Goal: Information Seeking & Learning: Learn about a topic

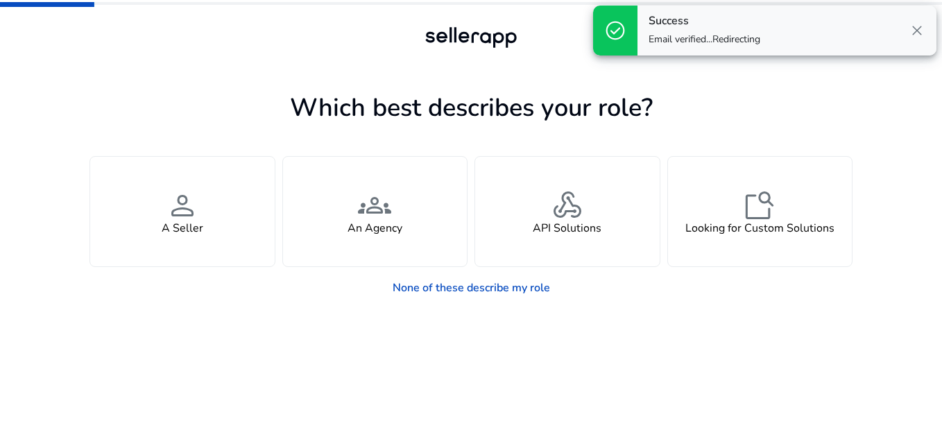
click at [277, 62] on div at bounding box center [471, 63] width 624 height 25
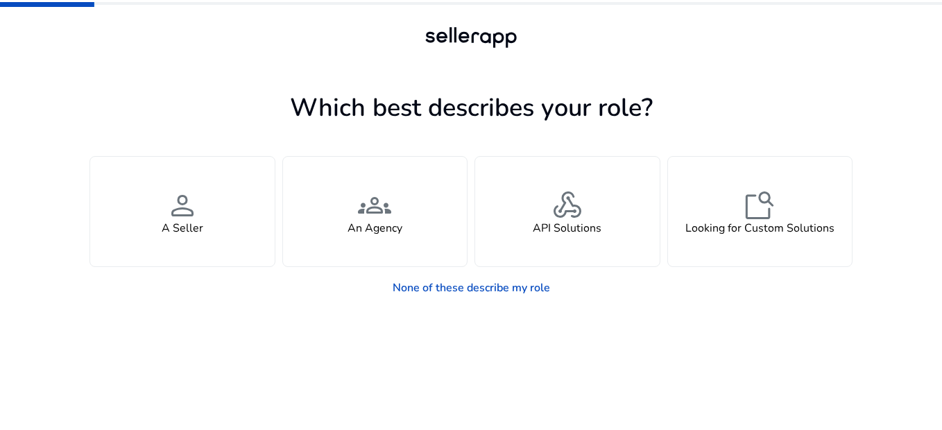
click at [707, 372] on app-seller-type "Which best describes your role? You manage your own brand or store and are look…" at bounding box center [470, 258] width 763 height 343
click at [483, 289] on link "None of these describe my role" at bounding box center [471, 288] width 180 height 28
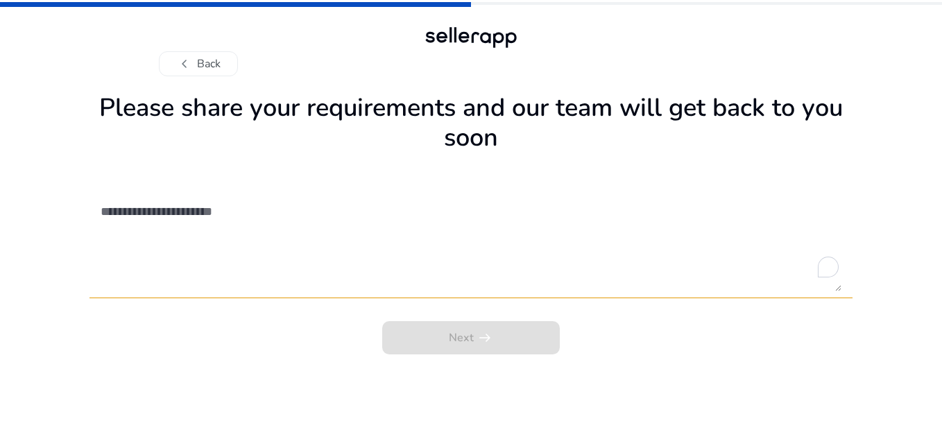
click at [504, 341] on div "Next arrow_right_alt" at bounding box center [470, 334] width 763 height 42
click at [208, 61] on button "chevron_left Back" at bounding box center [198, 63] width 79 height 25
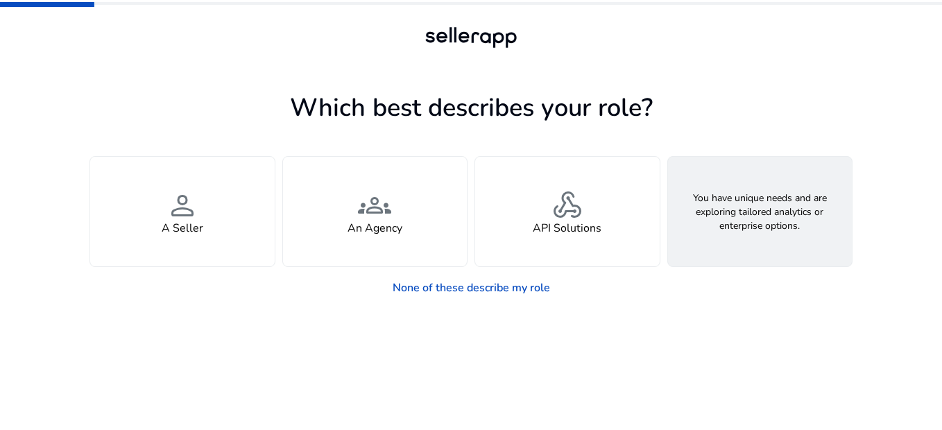
click at [760, 204] on span "feature_search" at bounding box center [759, 205] width 33 height 33
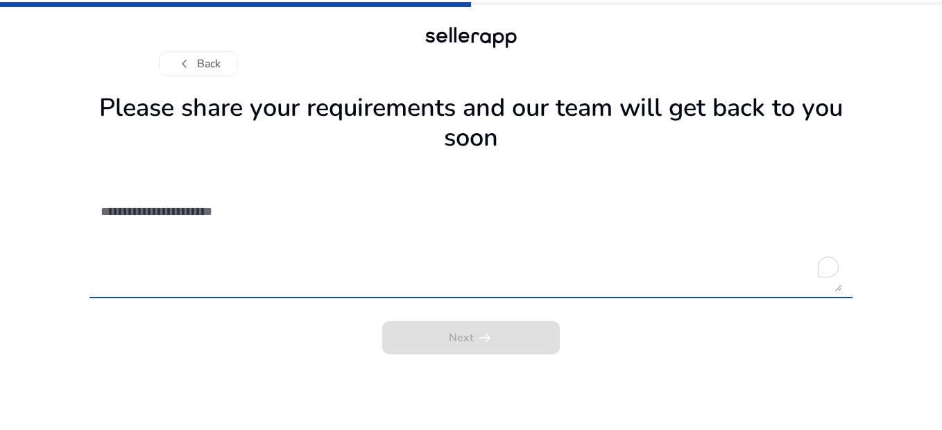
click at [222, 215] on textarea "To enrich screen reader interactions, please activate Accessibility in Grammarl…" at bounding box center [471, 242] width 741 height 98
type textarea "*"
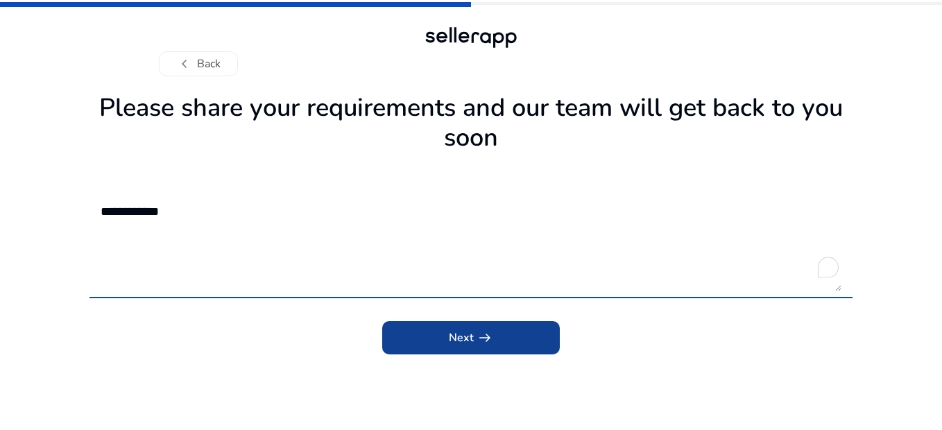
type textarea "**********"
click at [477, 339] on span "arrow_right_alt" at bounding box center [484, 337] width 17 height 17
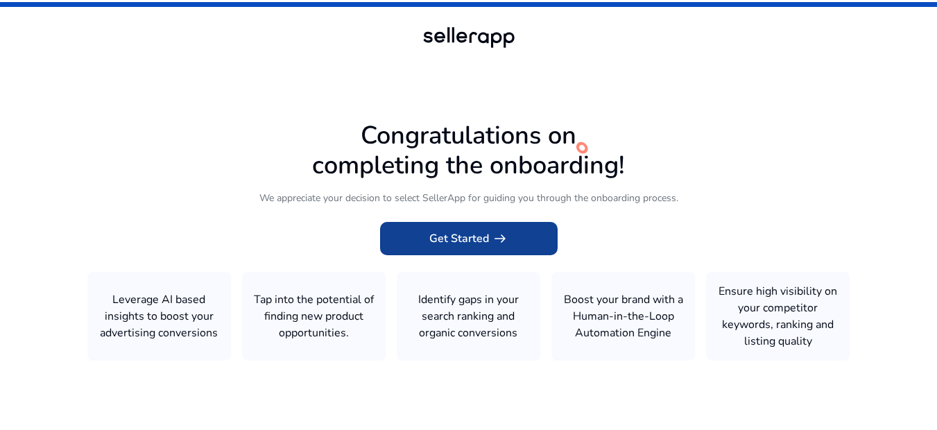
click at [473, 230] on span "Get Started arrow_right_alt" at bounding box center [468, 238] width 79 height 17
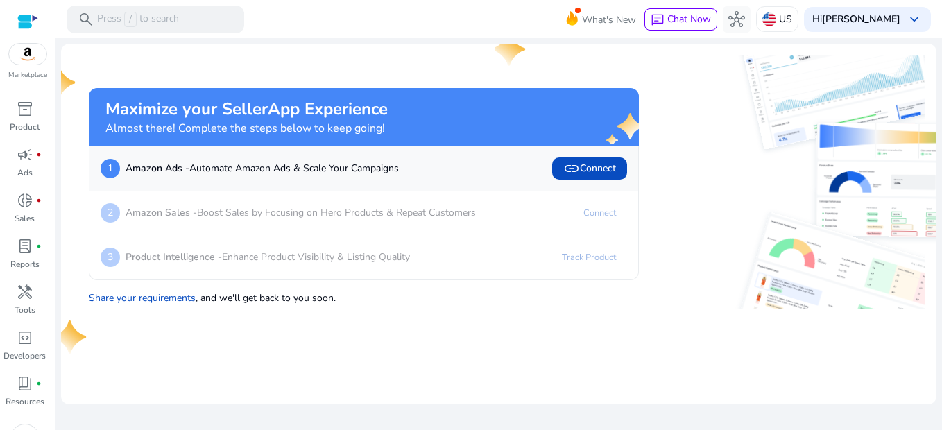
click at [712, 173] on img at bounding box center [842, 182] width 275 height 127
click at [342, 207] on p "Amazon Sales - Boost Sales by Focusing on Hero Products & Repeat Customers" at bounding box center [300, 212] width 350 height 15
click at [599, 219] on link "Connect" at bounding box center [599, 213] width 55 height 22
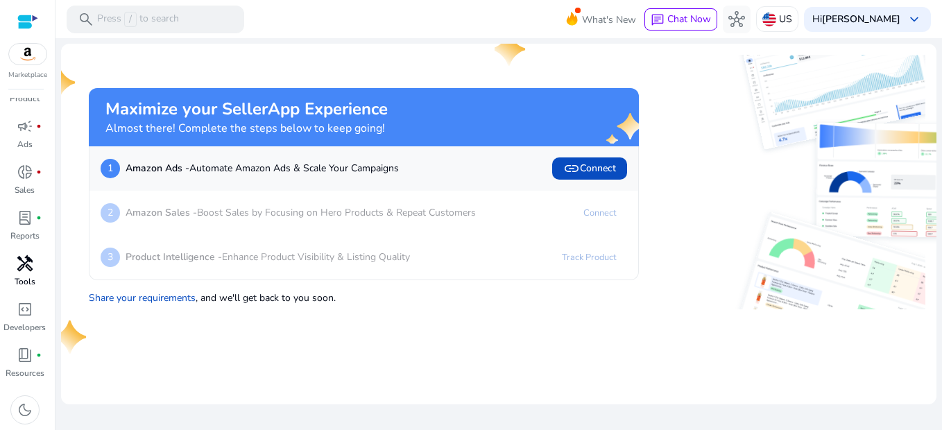
click at [22, 265] on span "handyman" at bounding box center [25, 263] width 17 height 17
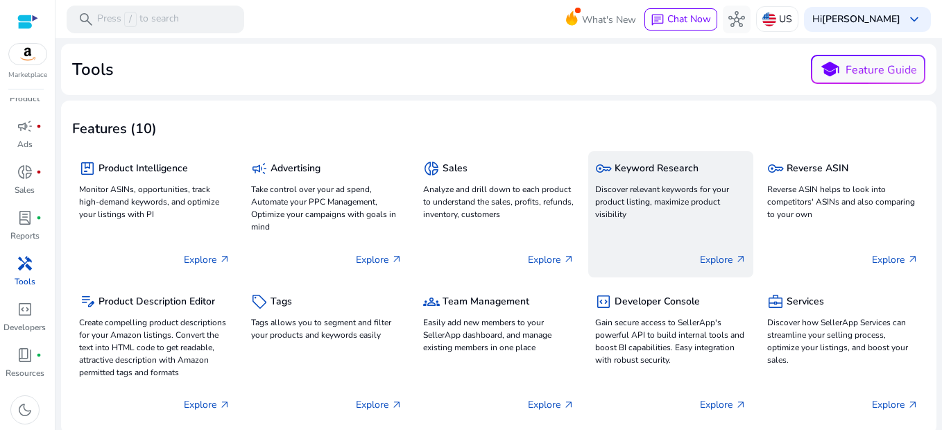
click at [660, 168] on h5 "Keyword Research" at bounding box center [656, 169] width 84 height 12
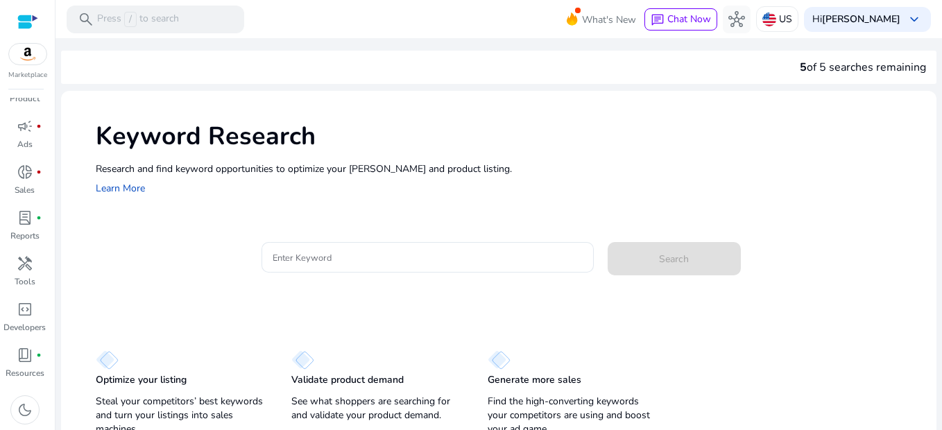
scroll to position [10, 0]
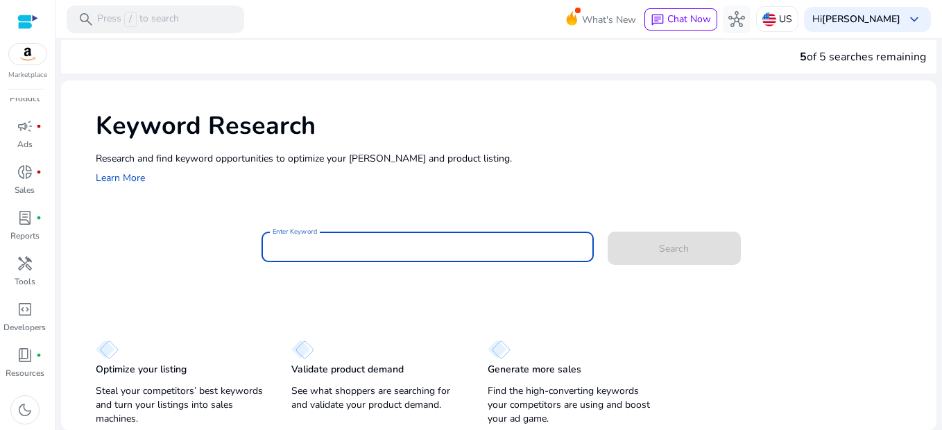
click at [408, 246] on input "Enter Keyword" at bounding box center [426, 246] width 309 height 15
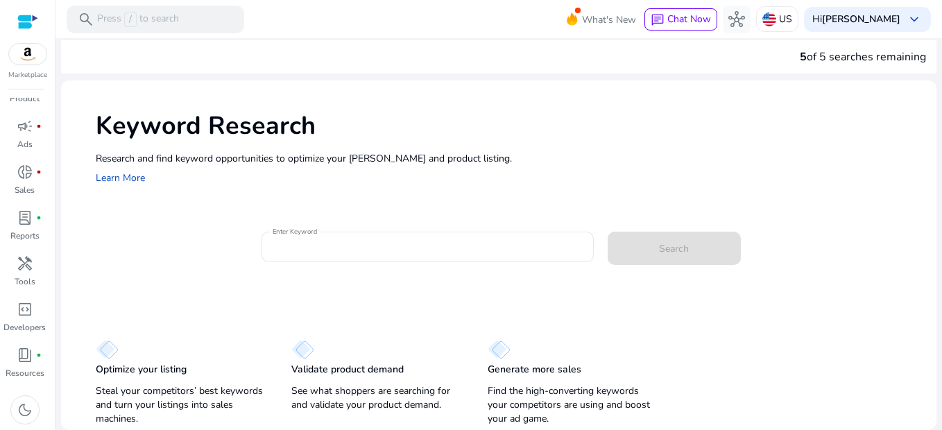
click at [548, 128] on h1 "Keyword Research" at bounding box center [509, 126] width 826 height 30
click at [433, 246] on input "Enter Keyword" at bounding box center [426, 246] width 309 height 15
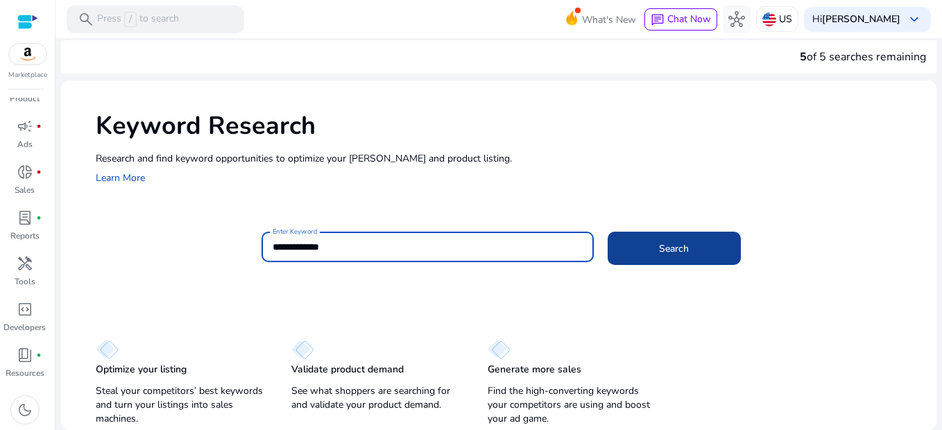
click at [621, 239] on span at bounding box center [673, 248] width 133 height 33
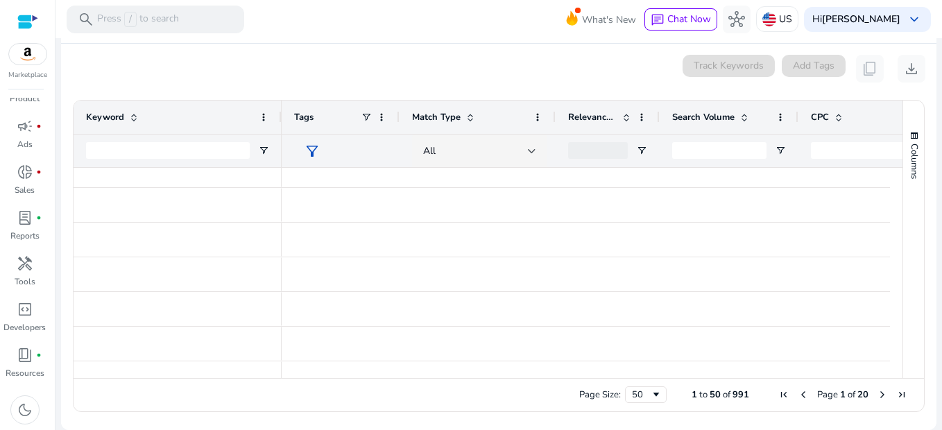
scroll to position [0, 0]
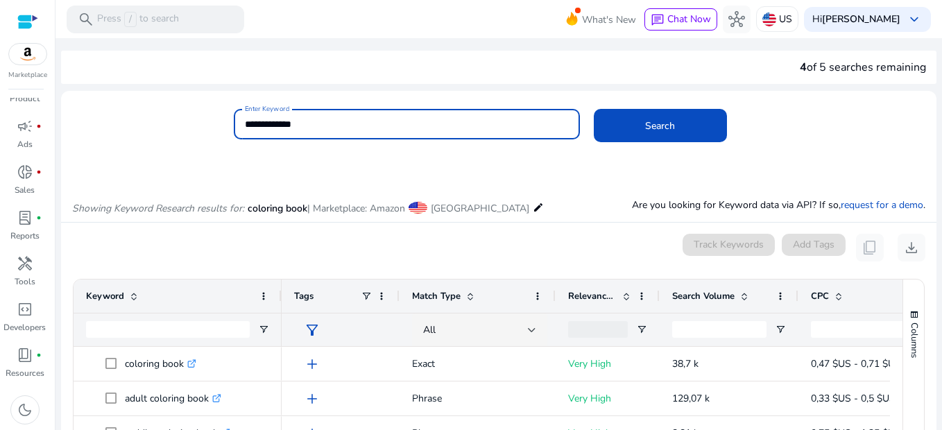
click at [401, 122] on input "**********" at bounding box center [406, 123] width 323 height 15
type input "**********"
click at [594, 109] on button "Search" at bounding box center [660, 125] width 133 height 33
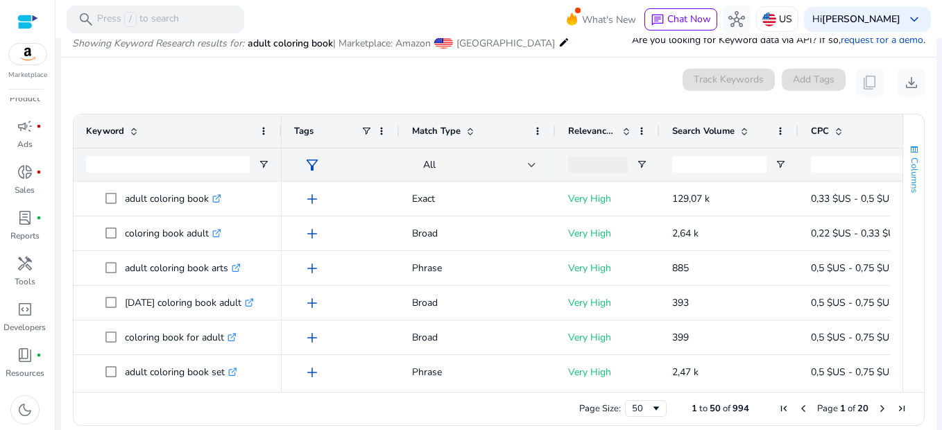
click at [908, 150] on span "button" at bounding box center [913, 149] width 11 height 11
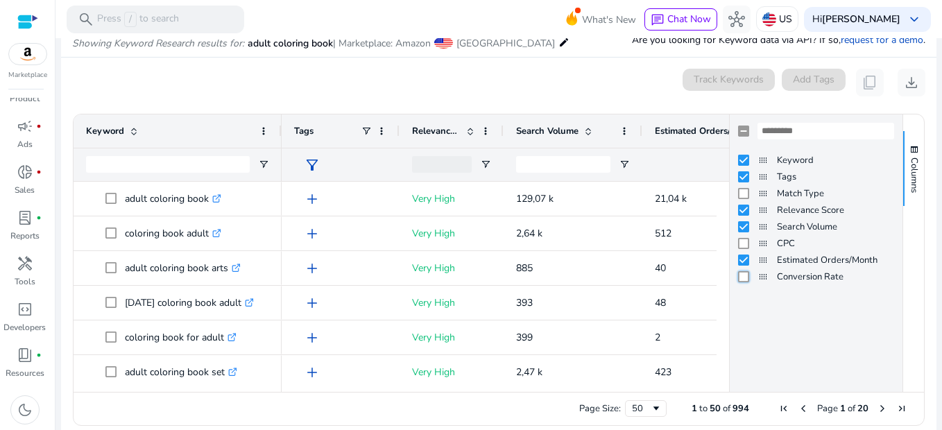
scroll to position [179, 0]
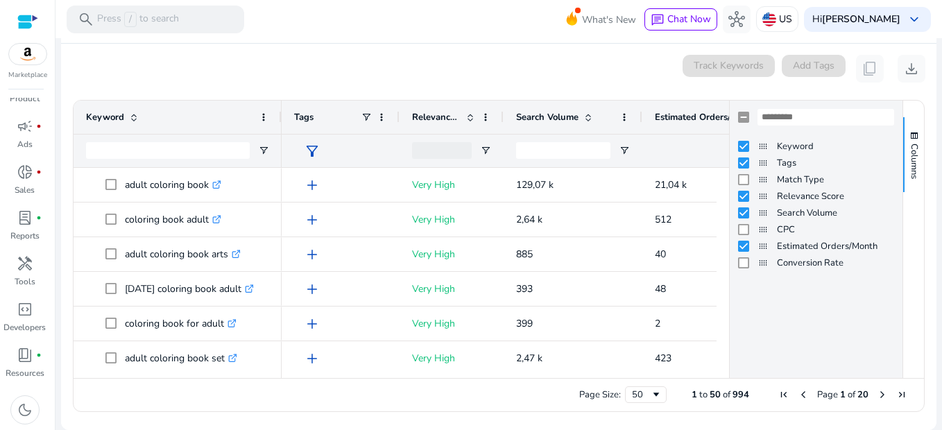
click at [907, 244] on div "Columns" at bounding box center [913, 239] width 21 height 277
click at [908, 130] on span "button" at bounding box center [913, 135] width 11 height 11
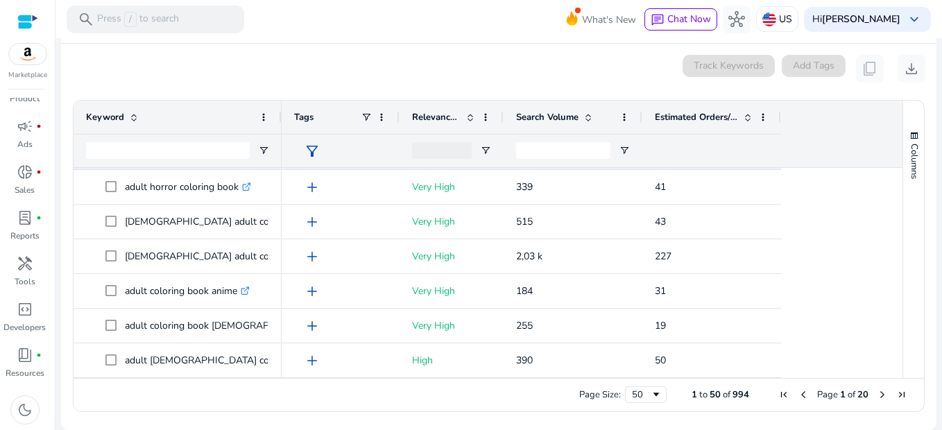
scroll to position [1523, 0]
click at [878, 393] on span "Next Page" at bounding box center [881, 394] width 11 height 11
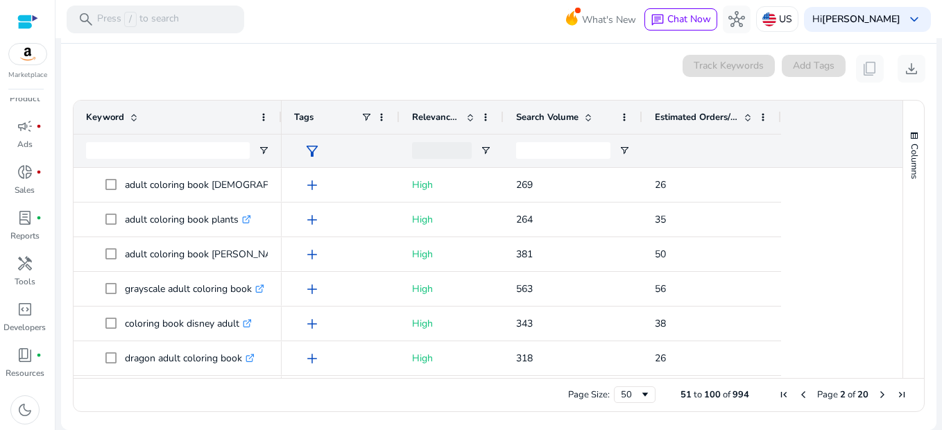
scroll to position [832, 0]
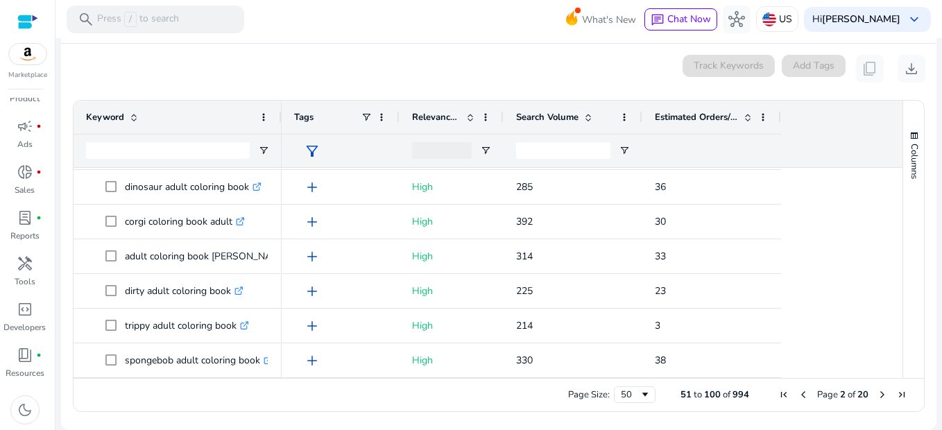
click at [876, 393] on span "Next Page" at bounding box center [881, 394] width 11 height 11
click at [876, 395] on span "Next Page" at bounding box center [881, 394] width 11 height 11
click at [876, 392] on span "Next Page" at bounding box center [881, 394] width 11 height 11
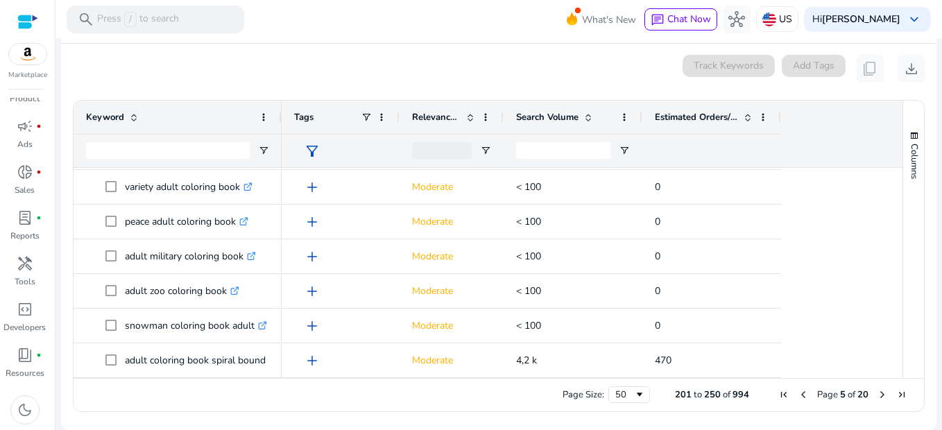
click at [876, 398] on span "Next Page" at bounding box center [881, 394] width 11 height 11
click at [876, 397] on span "Next Page" at bounding box center [881, 394] width 11 height 11
click at [876, 395] on span "Next Page" at bounding box center [881, 394] width 11 height 11
click at [877, 392] on span "Next Page" at bounding box center [881, 394] width 11 height 11
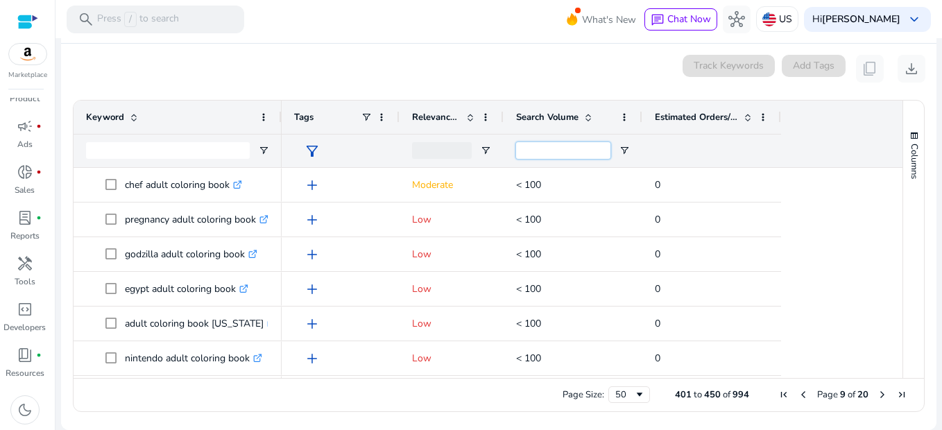
click at [553, 150] on input "Search Volume Filter Input" at bounding box center [563, 150] width 94 height 17
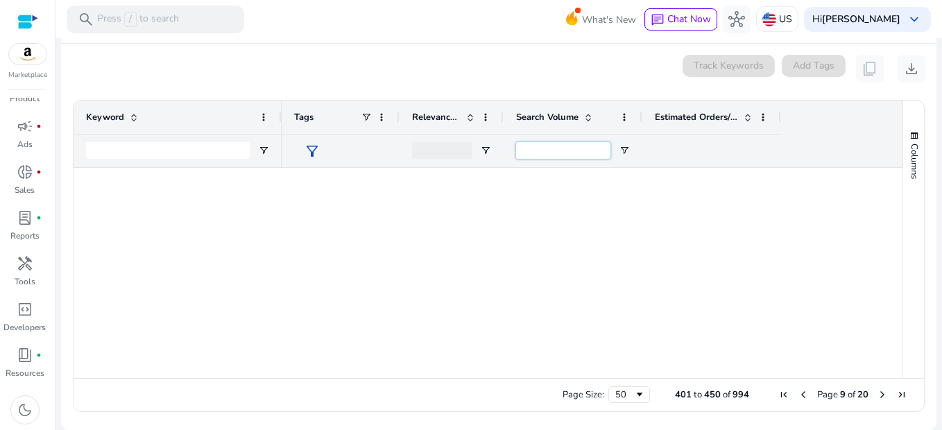
scroll to position [1523, 0]
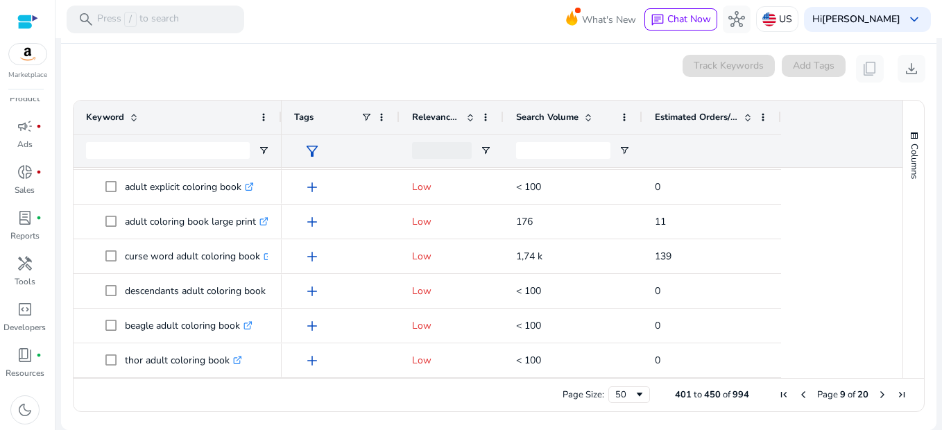
click at [779, 395] on span "First Page" at bounding box center [783, 394] width 11 height 11
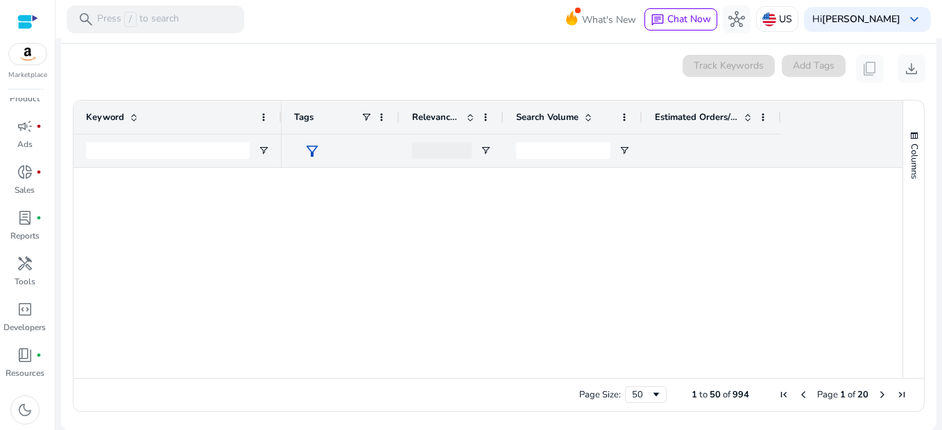
scroll to position [0, 0]
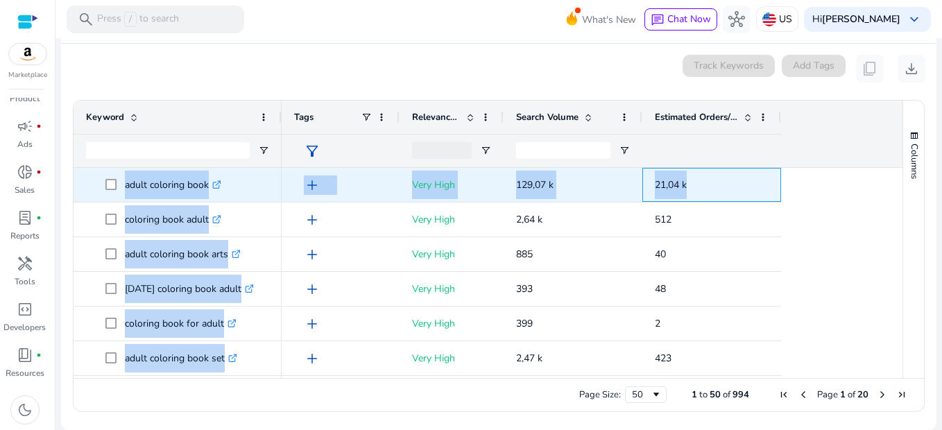
drag, startPoint x: 706, startPoint y: 182, endPoint x: 120, endPoint y: 182, distance: 585.9
click at [120, 182] on div "adult coloring book .st0{fill:#2c8af8} coloring book adult .st0{fill:#2c8af8} a…" at bounding box center [481, 273] width 816 height 210
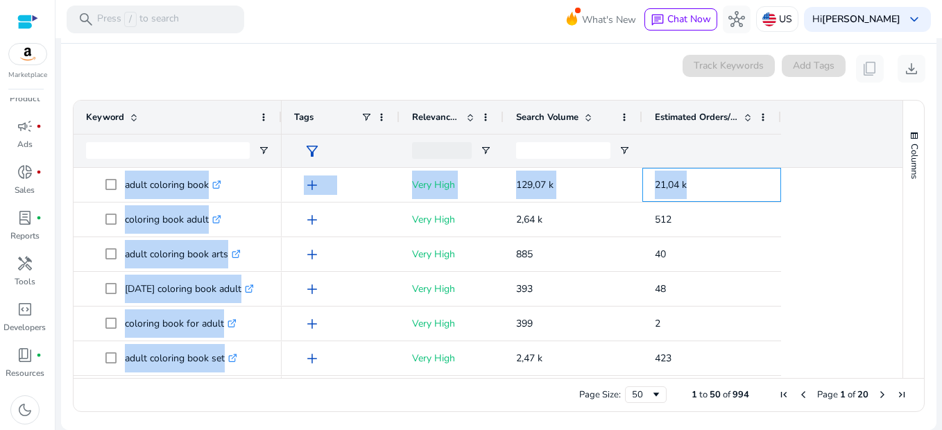
copy div "adult coloring book .st0{fill:#2c8af8} coloring book adult .st0{fill:#2c8af8} a…"
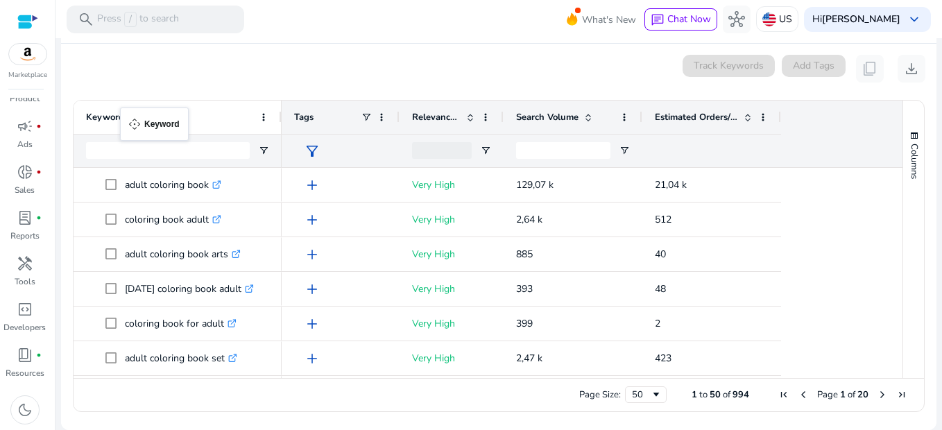
drag, startPoint x: 79, startPoint y: 111, endPoint x: 127, endPoint y: 116, distance: 48.1
drag, startPoint x: 85, startPoint y: 85, endPoint x: 128, endPoint y: 119, distance: 54.9
click at [128, 119] on mat-card "0 keyword(s) selected Track Keywords Add Tags content_copy download Press ENTER…" at bounding box center [498, 237] width 875 height 386
click at [328, 72] on div "0 keyword(s) selected Track Keywords Add Tags content_copy download" at bounding box center [498, 69] width 853 height 28
click at [908, 69] on span "download" at bounding box center [911, 68] width 17 height 17
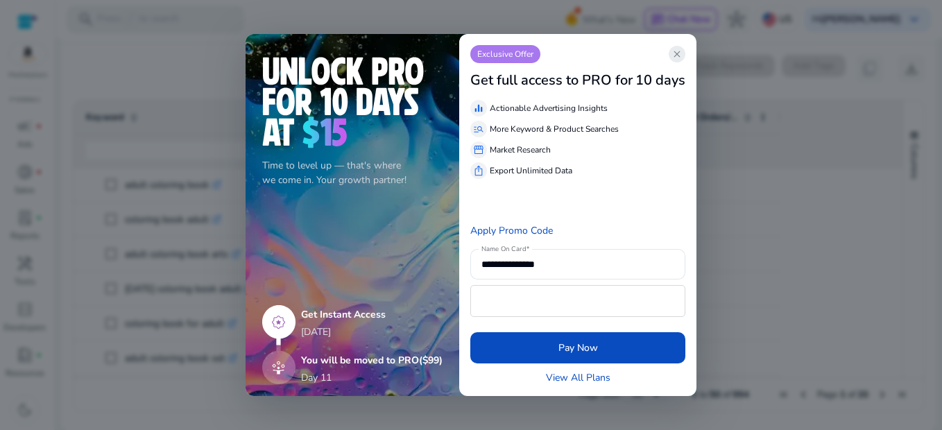
click at [679, 49] on span "close" at bounding box center [676, 54] width 11 height 11
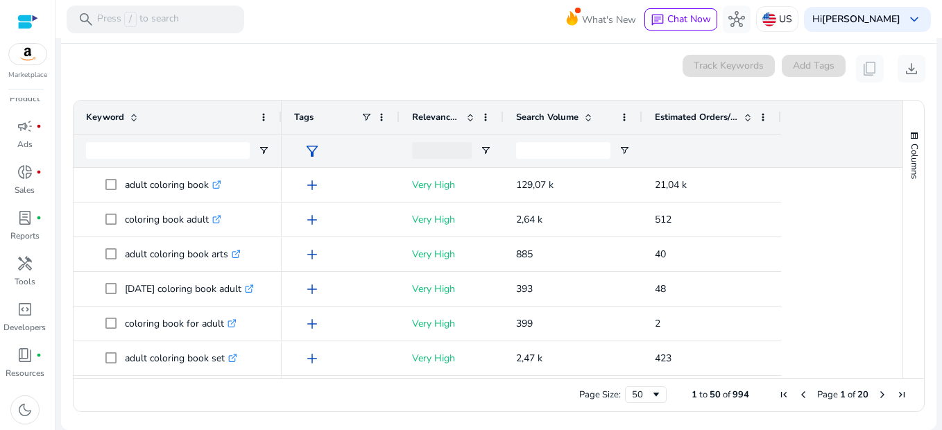
drag, startPoint x: 728, startPoint y: 1, endPoint x: 478, endPoint y: 81, distance: 262.0
click at [391, 60] on div "0 keyword(s) selected Track Keywords Add Tags content_copy download" at bounding box center [498, 69] width 853 height 28
click at [419, 112] on span "Relevance Score" at bounding box center [436, 117] width 49 height 12
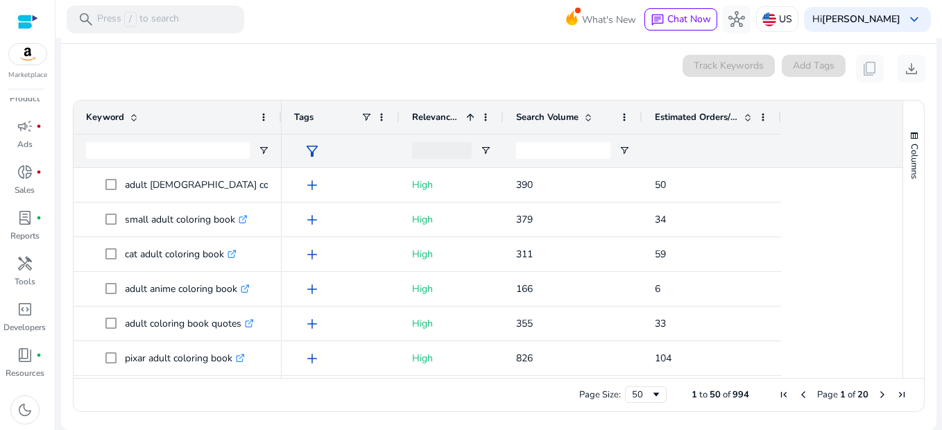
click at [429, 112] on span "Relevance Score" at bounding box center [436, 117] width 49 height 12
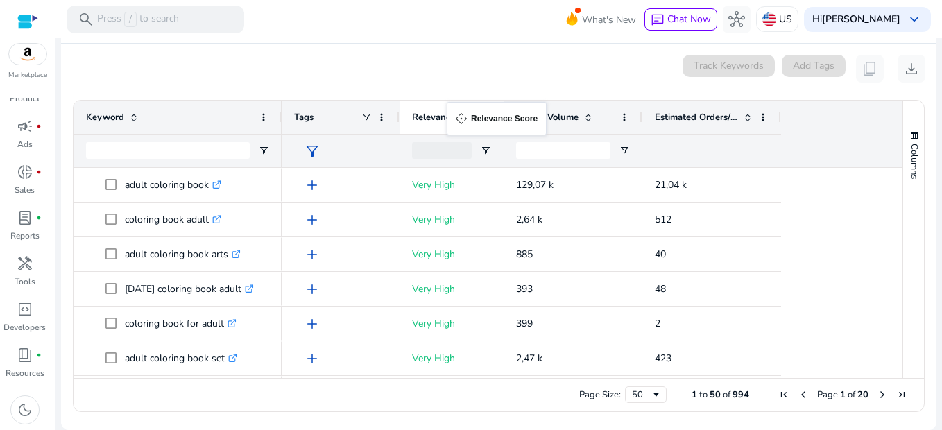
drag, startPoint x: 406, startPoint y: 114, endPoint x: 453, endPoint y: 110, distance: 48.0
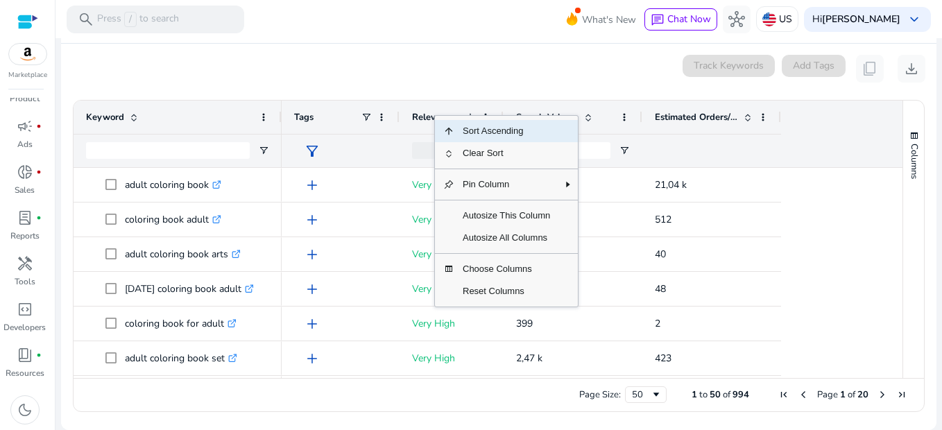
click at [433, 67] on div "0 keyword(s) selected Track Keywords Add Tags content_copy download" at bounding box center [498, 69] width 853 height 28
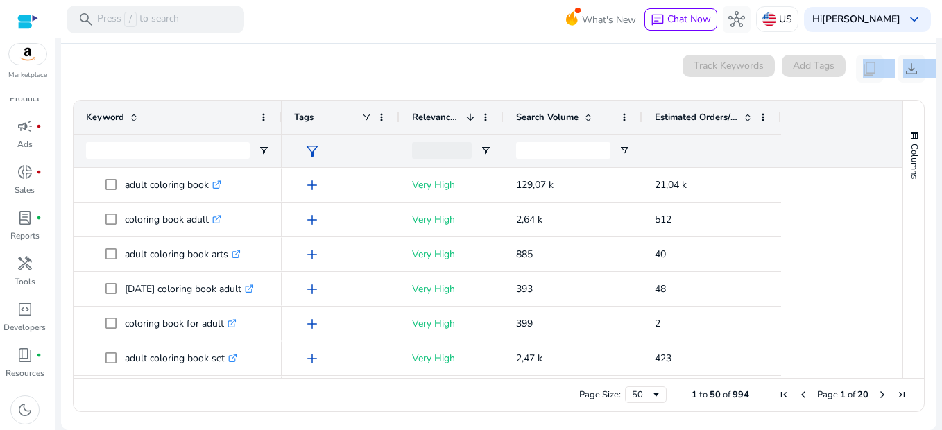
drag, startPoint x: 408, startPoint y: 75, endPoint x: 394, endPoint y: 117, distance: 44.5
click at [389, 121] on mat-card "0 keyword(s) selected Track Keywords Add Tags content_copy download Press ENTER…" at bounding box center [498, 237] width 875 height 386
drag, startPoint x: 394, startPoint y: 117, endPoint x: 460, endPoint y: 45, distance: 98.1
click at [460, 45] on mat-card "0 keyword(s) selected Track Keywords Add Tags content_copy download Press ENTER…" at bounding box center [498, 237] width 875 height 386
click at [423, 112] on span "Relevance Score" at bounding box center [436, 117] width 49 height 12
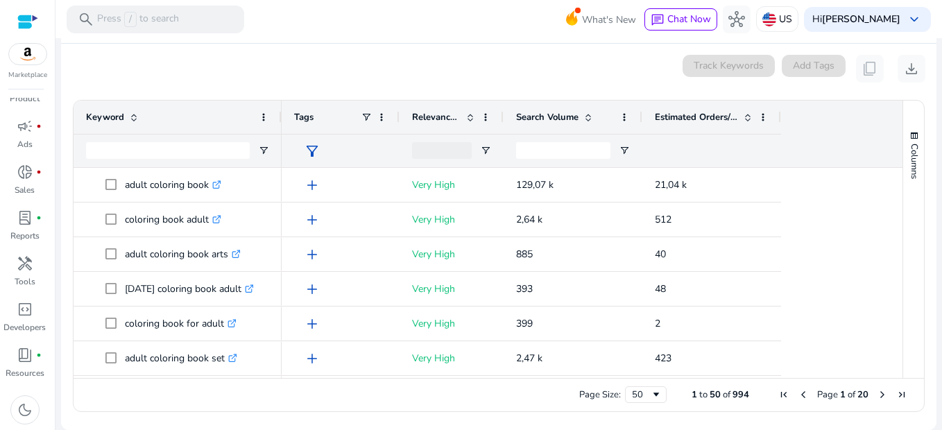
click at [423, 112] on span "Relevance Score" at bounding box center [436, 117] width 49 height 12
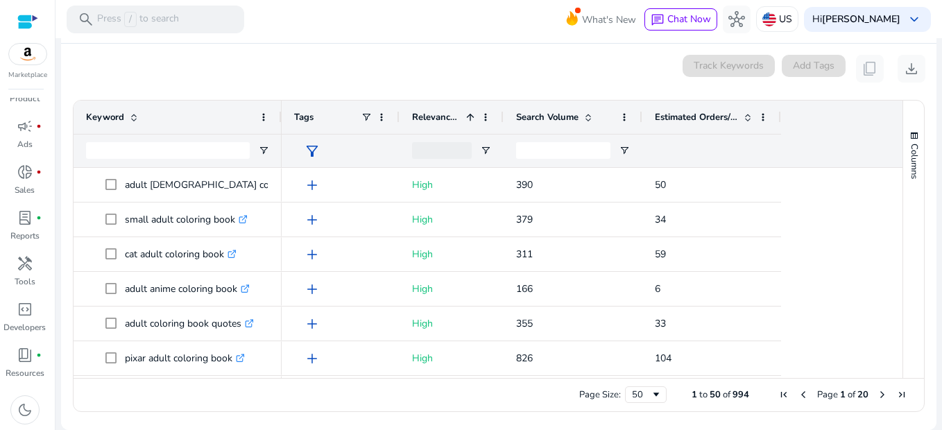
click at [423, 112] on span "Relevance Score" at bounding box center [436, 117] width 49 height 12
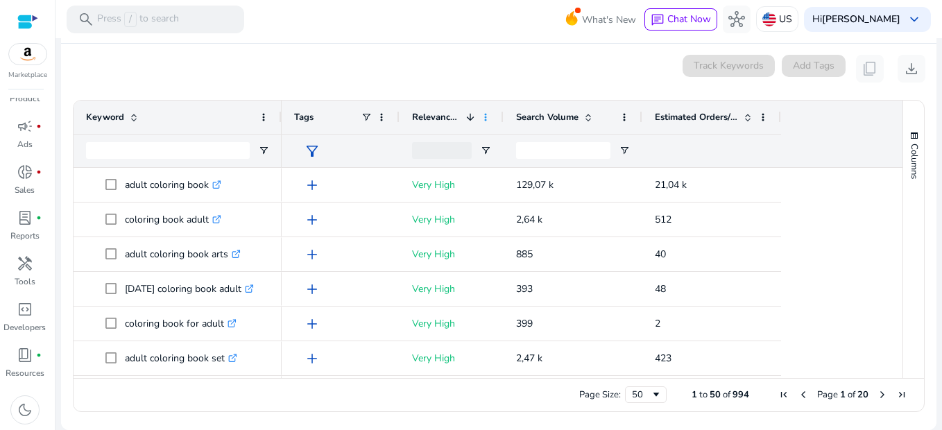
click at [485, 112] on span at bounding box center [485, 117] width 11 height 11
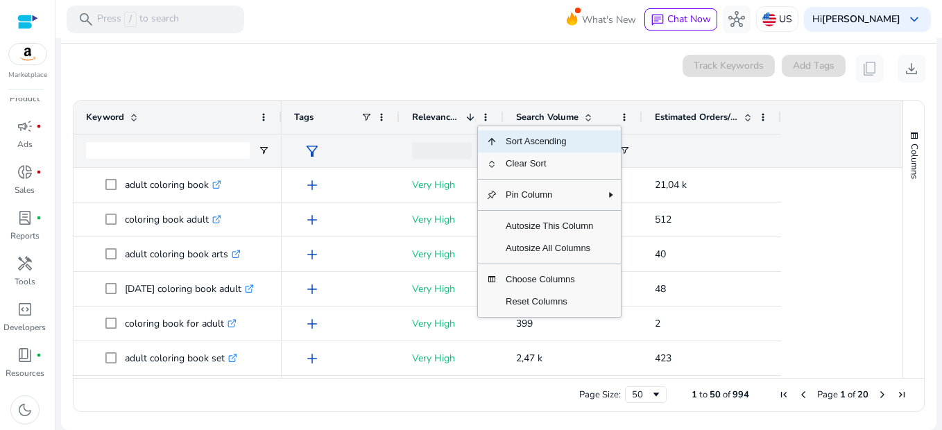
click at [478, 78] on div "0 keyword(s) selected Track Keywords Add Tags content_copy download" at bounding box center [498, 69] width 853 height 28
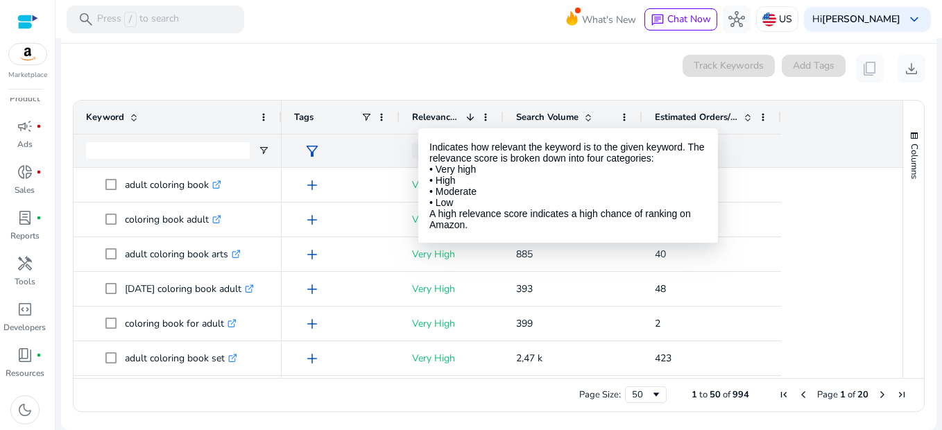
click at [418, 114] on span "Relevance Score" at bounding box center [436, 117] width 49 height 12
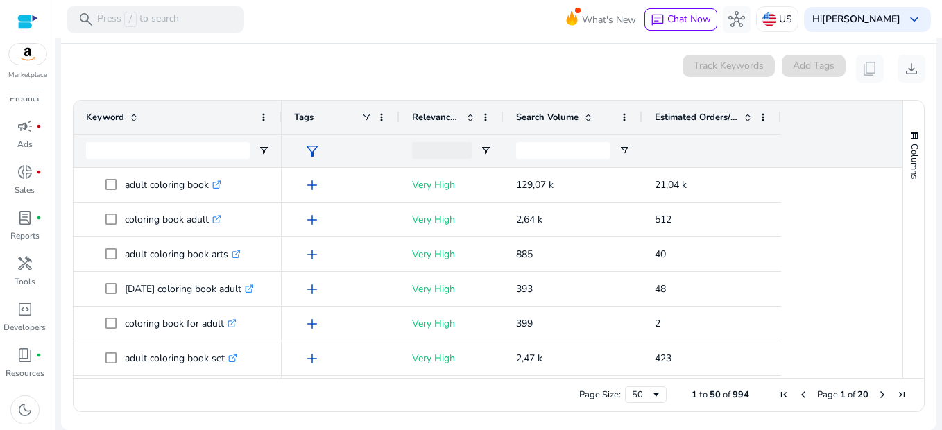
click at [418, 114] on span "Relevance Score" at bounding box center [436, 117] width 49 height 12
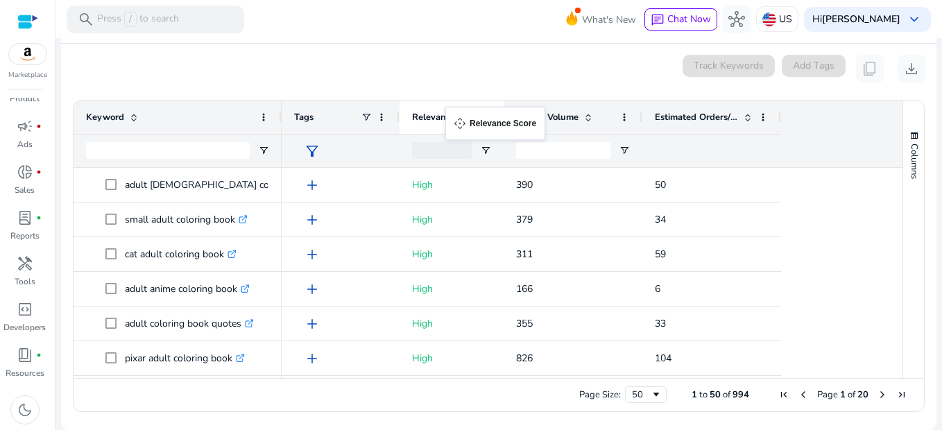
drag, startPoint x: 408, startPoint y: 110, endPoint x: 452, endPoint y: 115, distance: 44.6
click at [472, 113] on span at bounding box center [470, 117] width 11 height 11
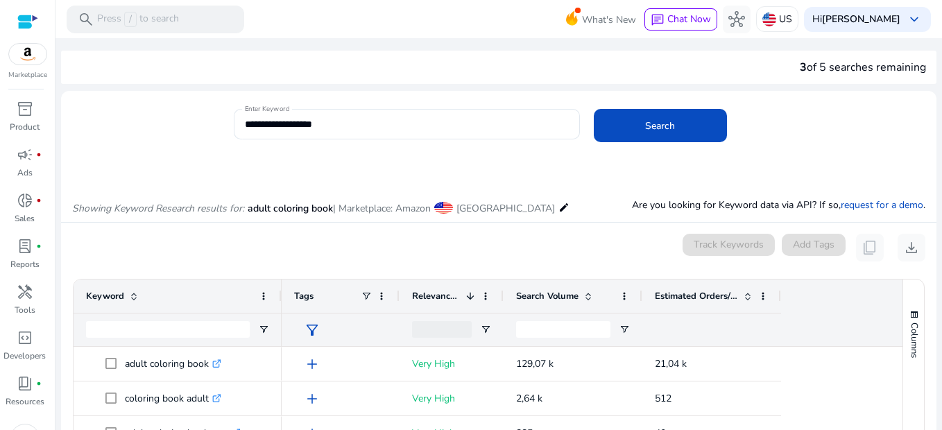
scroll to position [179, 0]
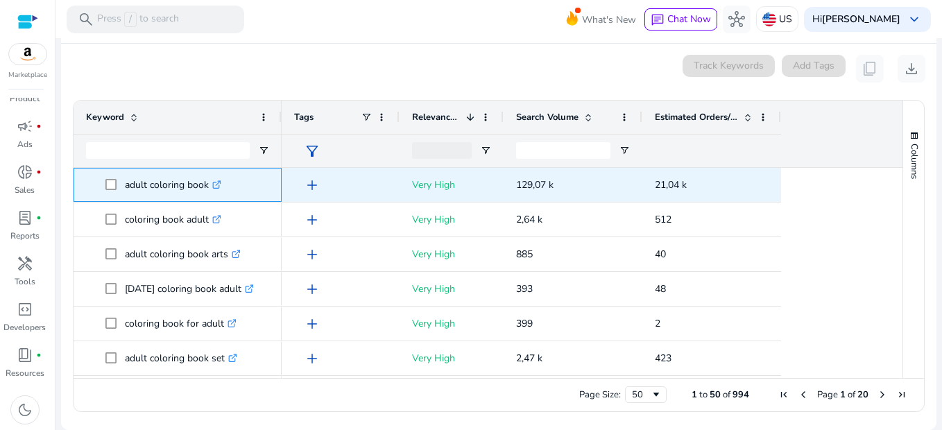
drag, startPoint x: 123, startPoint y: 181, endPoint x: 207, endPoint y: 183, distance: 84.6
click at [207, 183] on span "adult coloring book .st0{fill:#2c8af8}" at bounding box center [187, 185] width 164 height 28
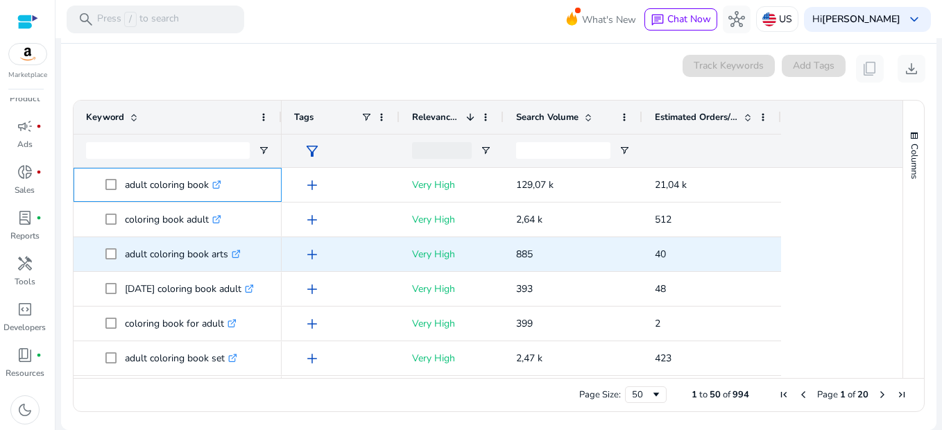
copy span "adult coloring book"
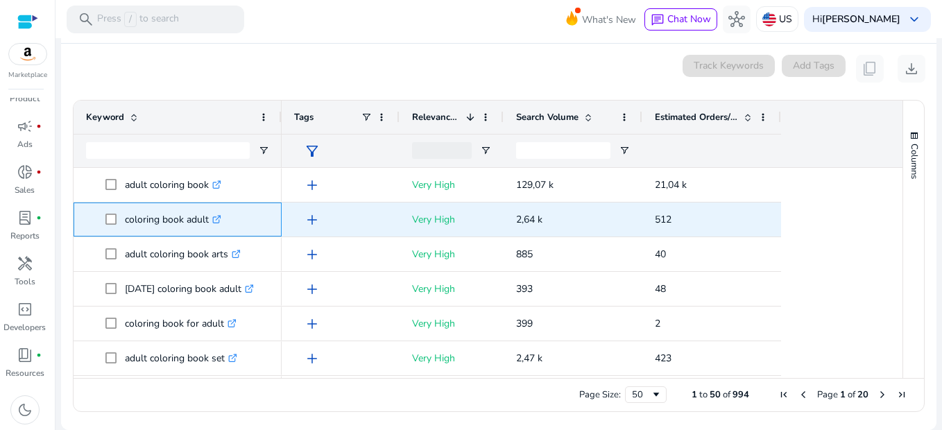
drag, startPoint x: 123, startPoint y: 216, endPoint x: 211, endPoint y: 218, distance: 87.4
click at [211, 218] on span "coloring book adult .st0{fill:#2c8af8}" at bounding box center [187, 219] width 164 height 28
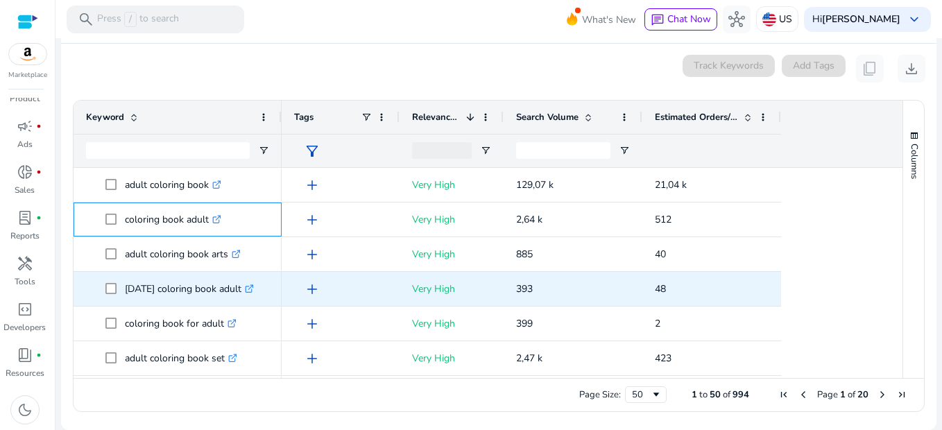
copy span "coloring book adult"
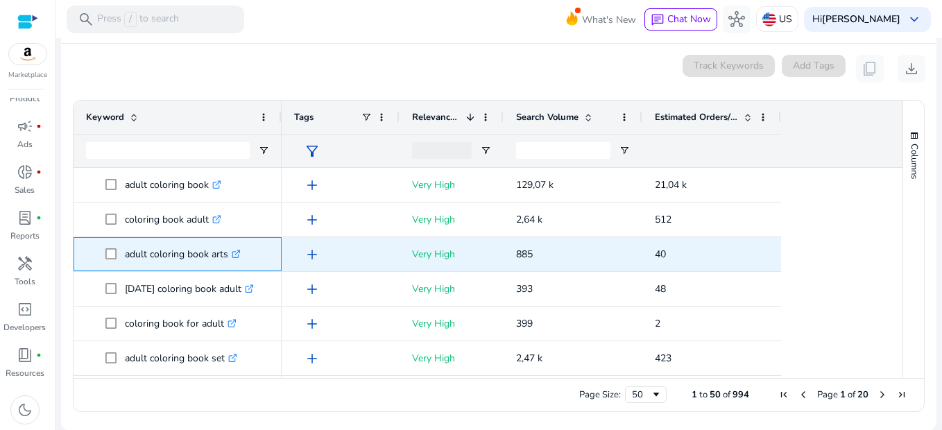
drag, startPoint x: 121, startPoint y: 253, endPoint x: 227, endPoint y: 251, distance: 106.1
click at [227, 251] on span "adult coloring book arts .st0{fill:#2c8af8}" at bounding box center [187, 254] width 164 height 28
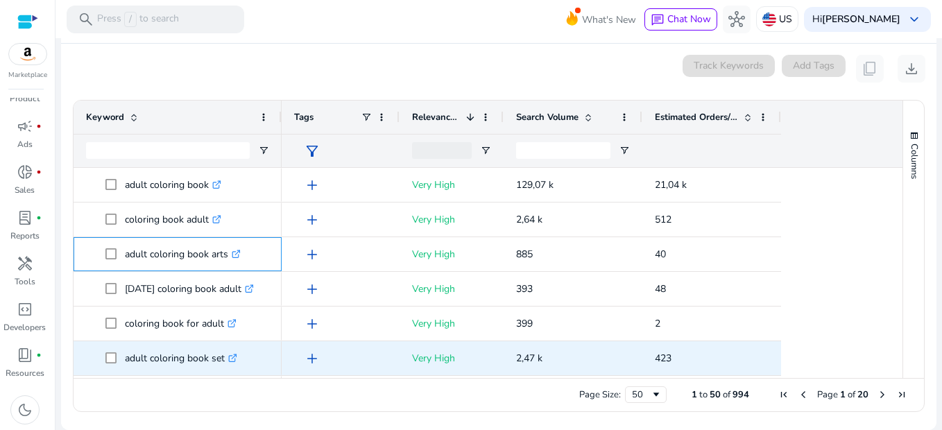
copy span "adult coloring book arts"
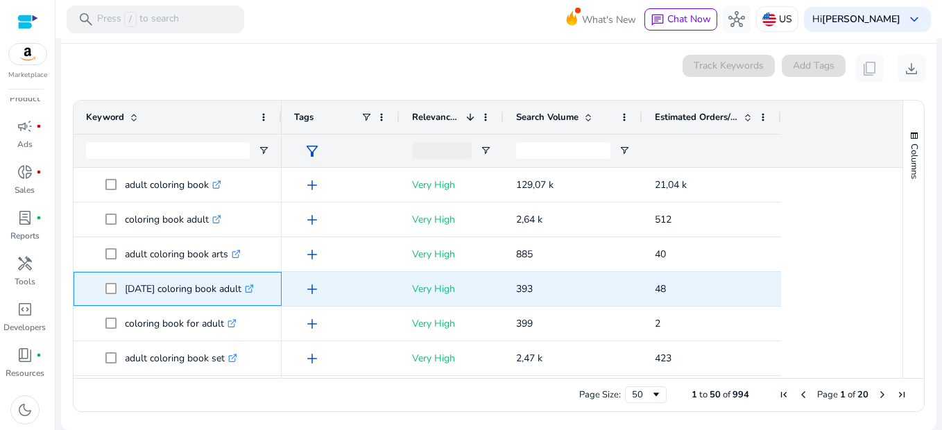
drag, startPoint x: 123, startPoint y: 286, endPoint x: 257, endPoint y: 284, distance: 133.8
click at [257, 284] on span "[DATE] coloring book adult .st0{fill:#2c8af8}" at bounding box center [187, 289] width 164 height 28
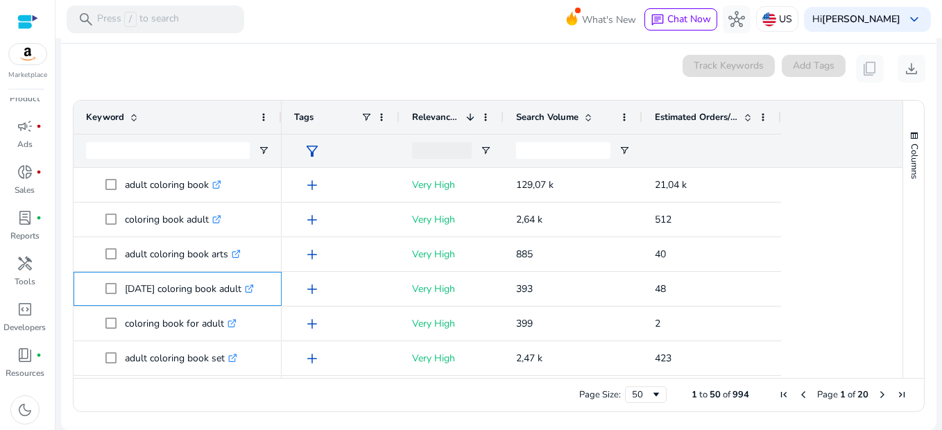
copy span "[DATE] coloring book adult"
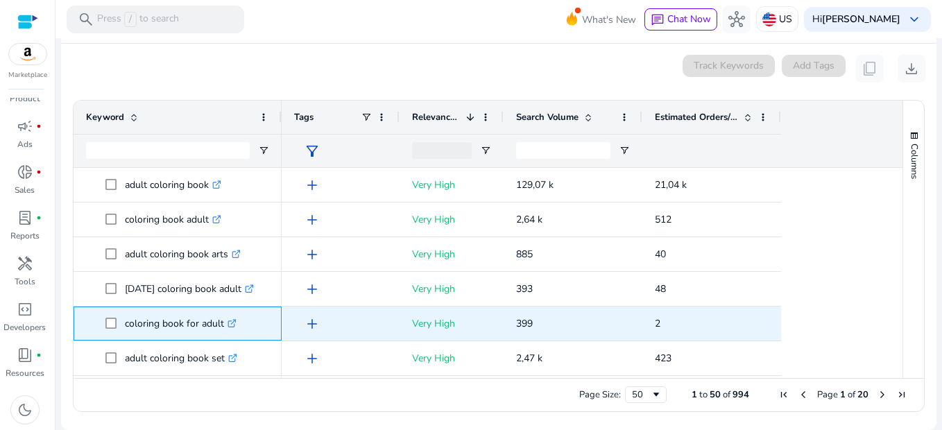
drag, startPoint x: 120, startPoint y: 320, endPoint x: 222, endPoint y: 322, distance: 101.9
click at [222, 322] on span "coloring book for adult .st0{fill:#2c8af8}" at bounding box center [187, 323] width 164 height 28
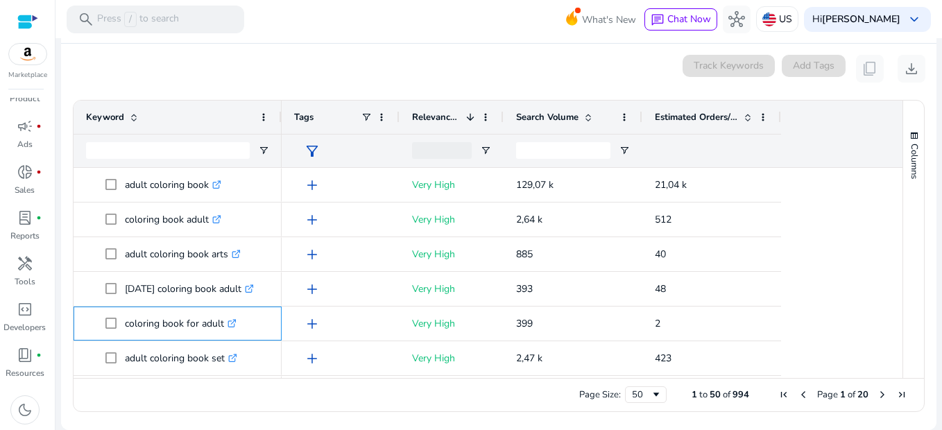
copy span "coloring book for adult"
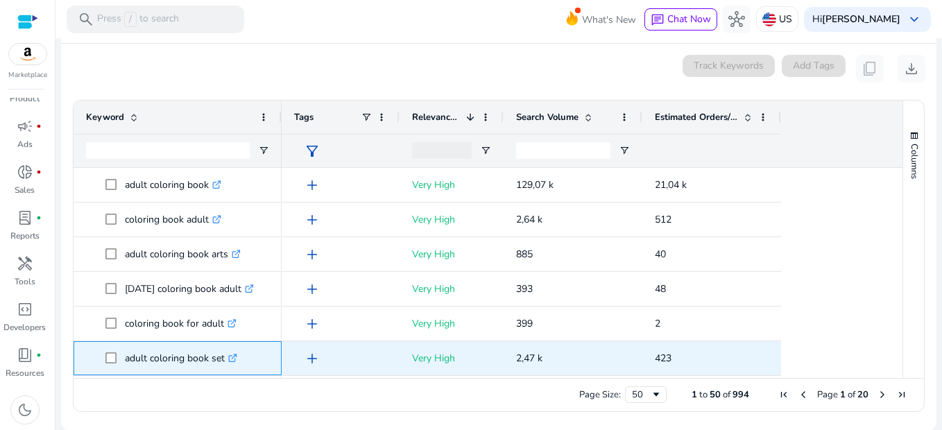
drag, startPoint x: 124, startPoint y: 355, endPoint x: 224, endPoint y: 352, distance: 99.9
click at [224, 352] on span "adult coloring book set .st0{fill:#2c8af8}" at bounding box center [187, 358] width 164 height 28
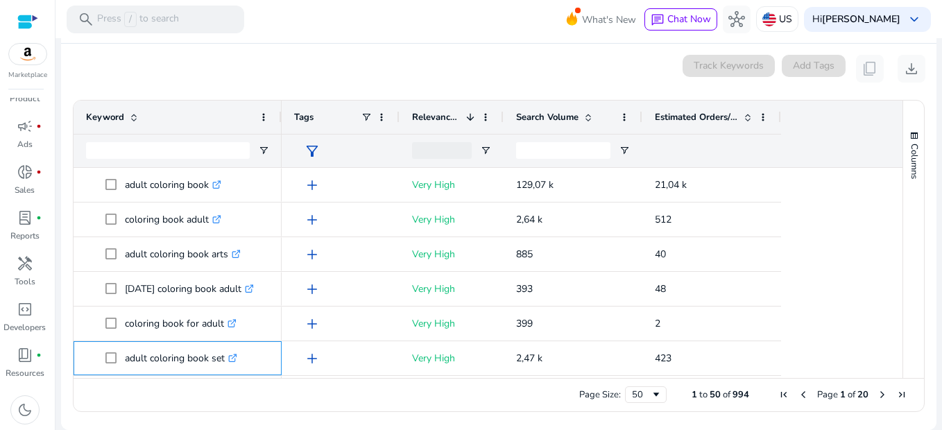
copy span "adult coloring book set"
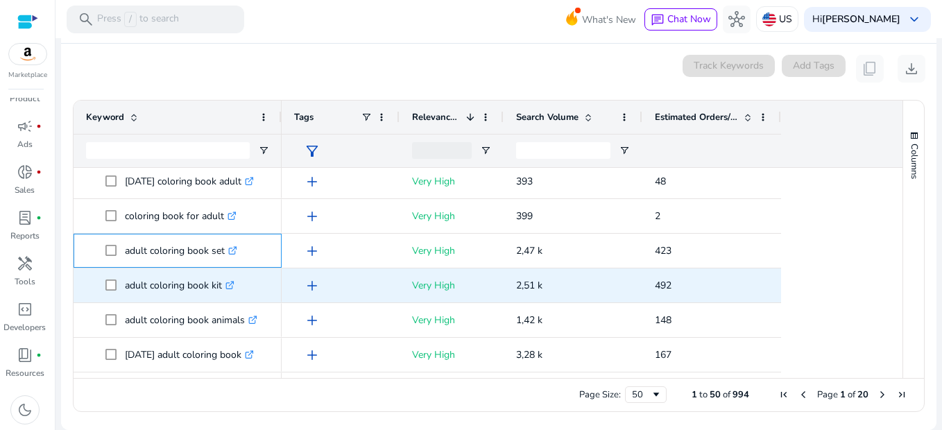
scroll to position [69, 0]
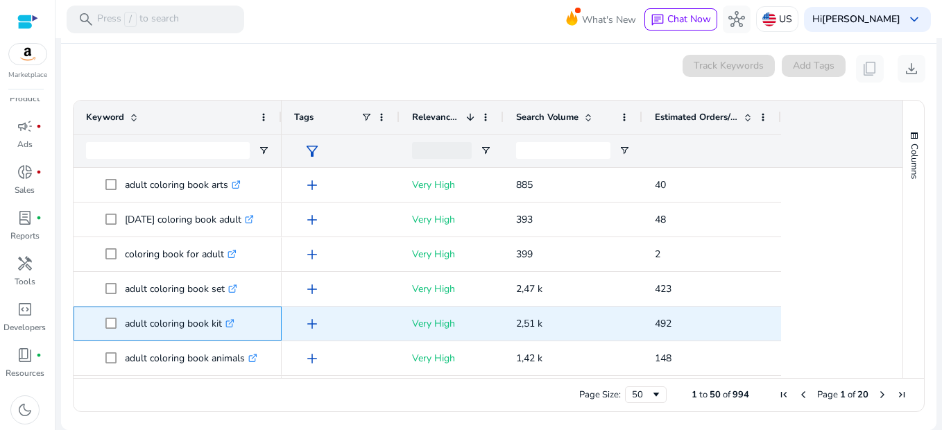
drag, startPoint x: 121, startPoint y: 322, endPoint x: 226, endPoint y: 325, distance: 104.8
click at [226, 325] on span "adult coloring book kit .st0{fill:#2c8af8}" at bounding box center [187, 323] width 164 height 28
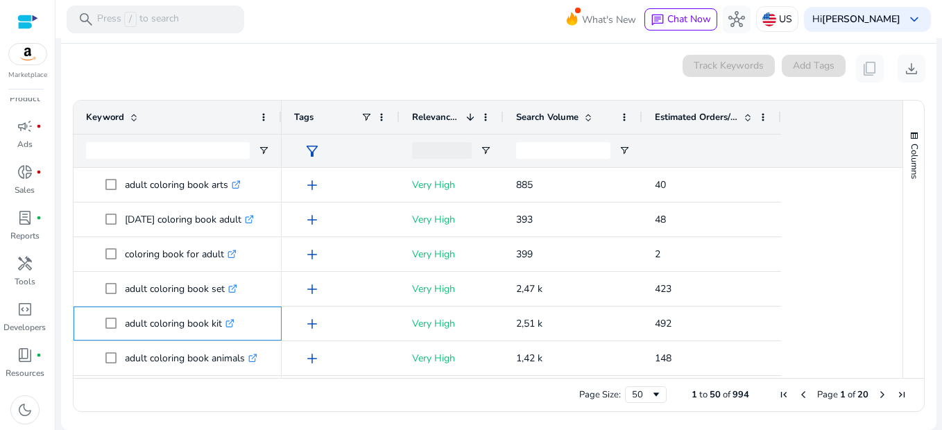
copy span "adult coloring book kit"
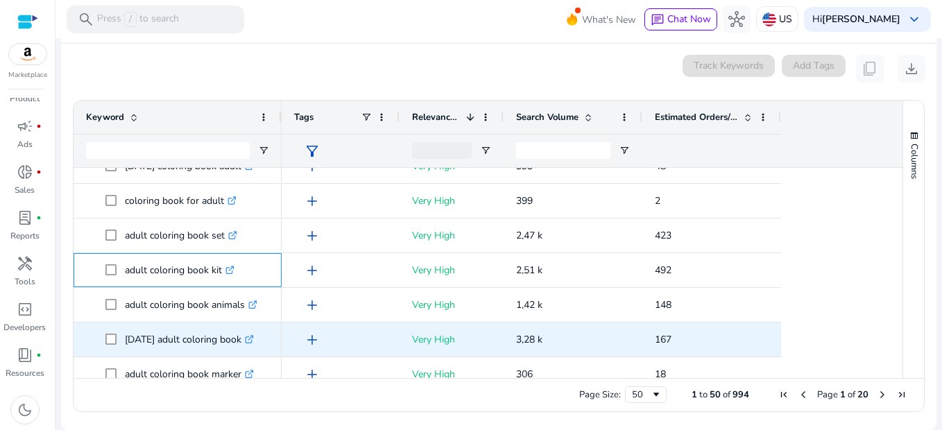
scroll to position [139, 0]
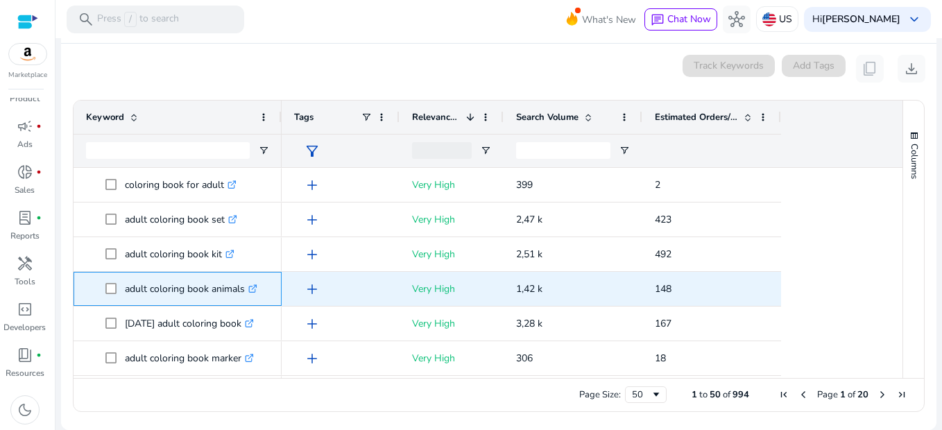
drag, startPoint x: 118, startPoint y: 285, endPoint x: 246, endPoint y: 288, distance: 128.3
click at [246, 288] on span "adult coloring book animals .st0{fill:#2c8af8}" at bounding box center [187, 289] width 164 height 28
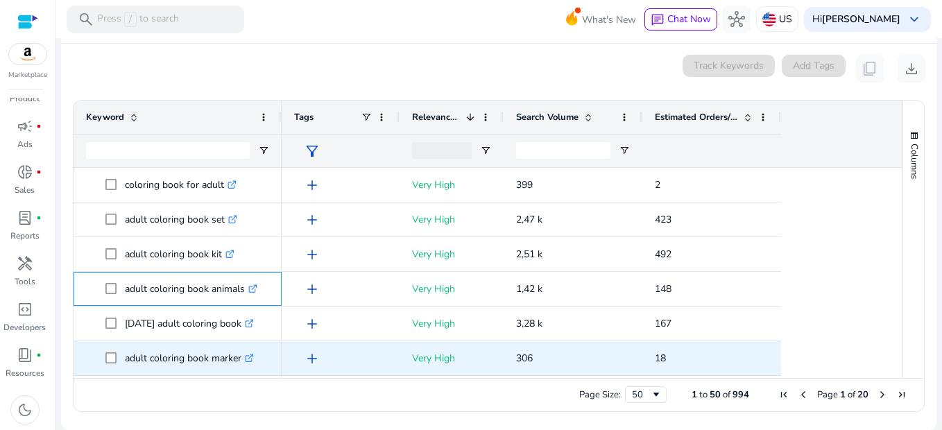
copy span "adult coloring book animals"
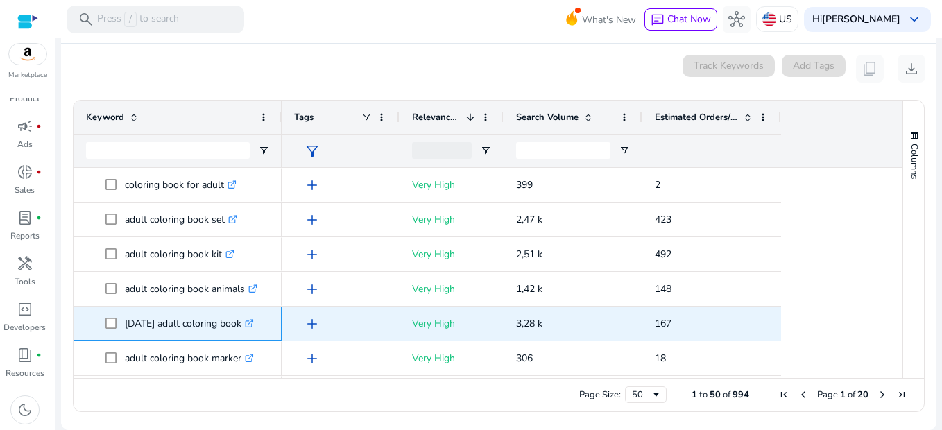
drag, startPoint x: 122, startPoint y: 319, endPoint x: 262, endPoint y: 318, distance: 140.1
click at [262, 318] on span "halloween adult coloring book .st0{fill:#2c8af8}" at bounding box center [187, 323] width 164 height 28
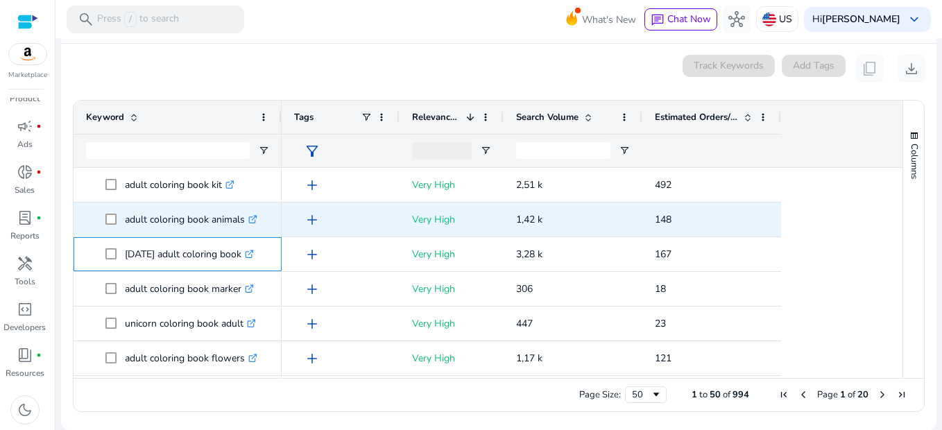
scroll to position [208, 0]
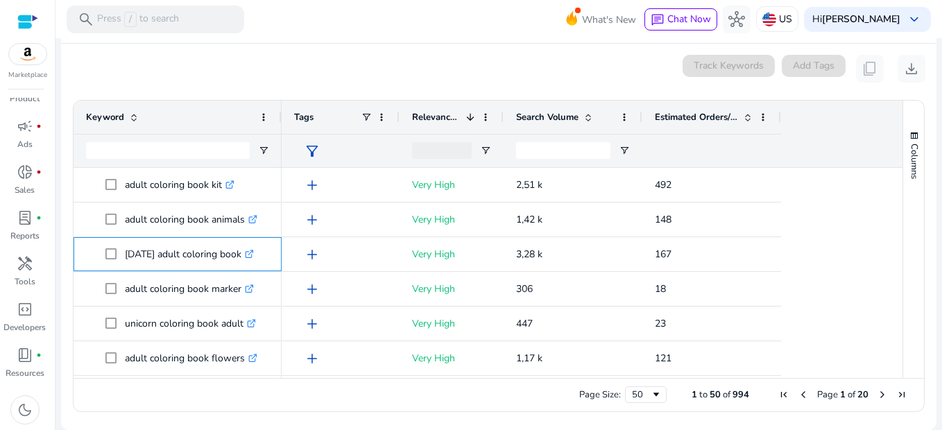
copy span "[DATE] adult coloring book"
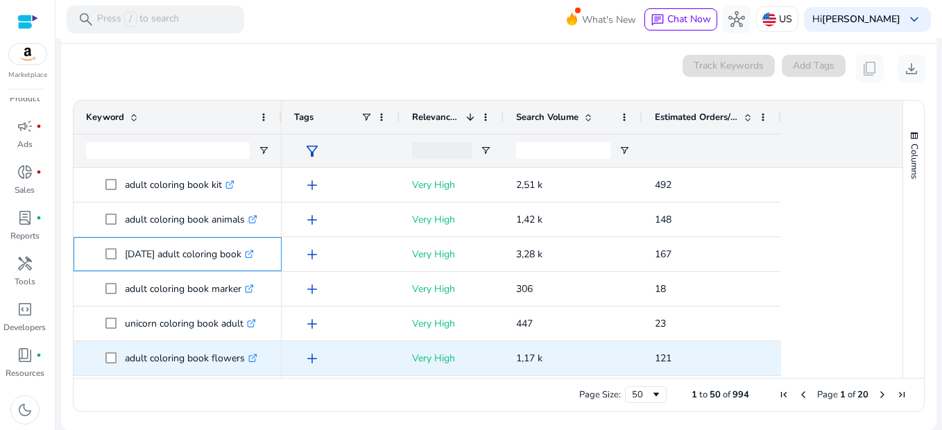
scroll to position [277, 0]
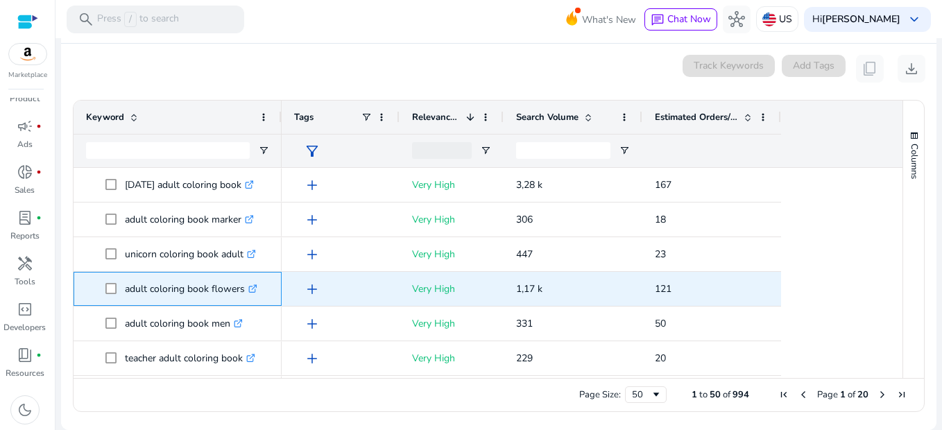
drag, startPoint x: 123, startPoint y: 288, endPoint x: 245, endPoint y: 296, distance: 122.3
click at [245, 296] on span "adult coloring book flowers .st0{fill:#2c8af8}" at bounding box center [187, 289] width 164 height 28
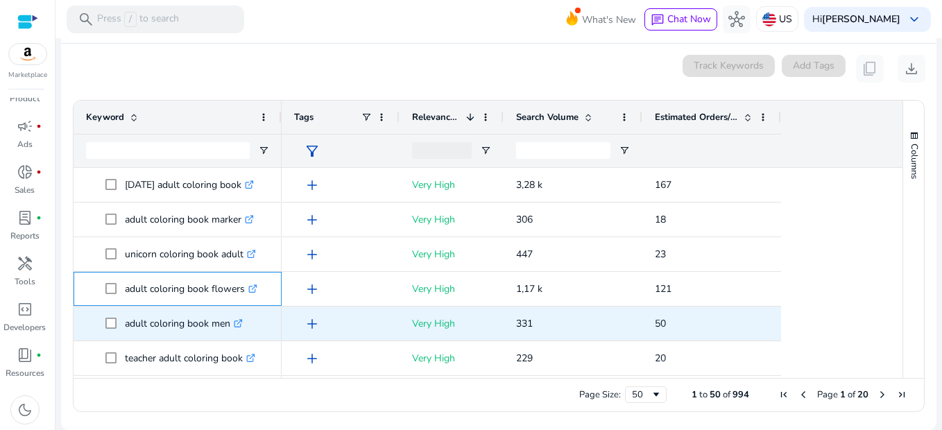
copy span "adult coloring book flowers"
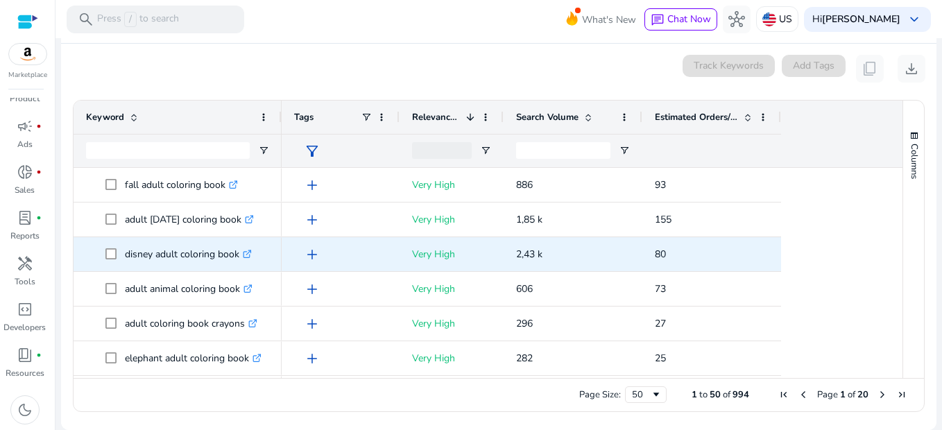
scroll to position [485, 0]
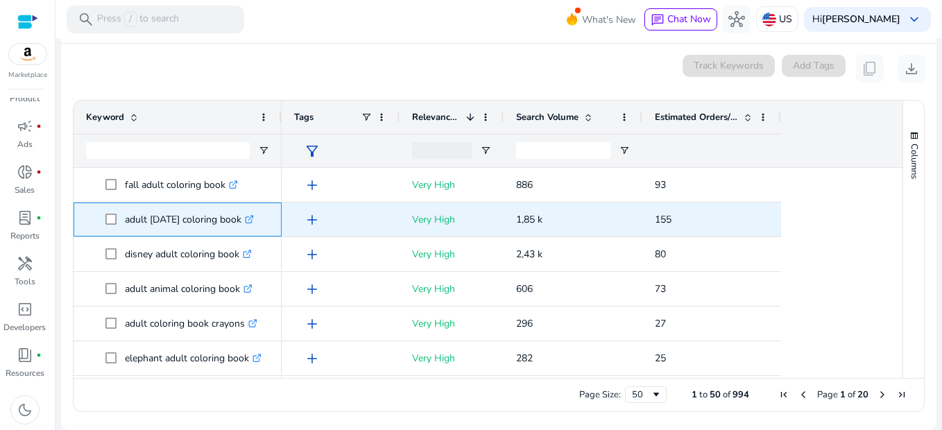
drag, startPoint x: 124, startPoint y: 217, endPoint x: 256, endPoint y: 220, distance: 131.8
click at [256, 220] on span "adult halloween coloring book .st0{fill:#2c8af8}" at bounding box center [187, 219] width 164 height 28
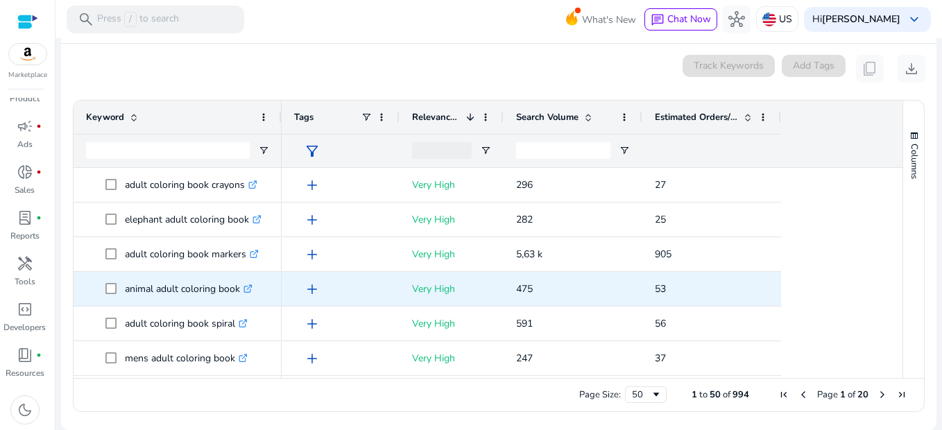
scroll to position [624, 0]
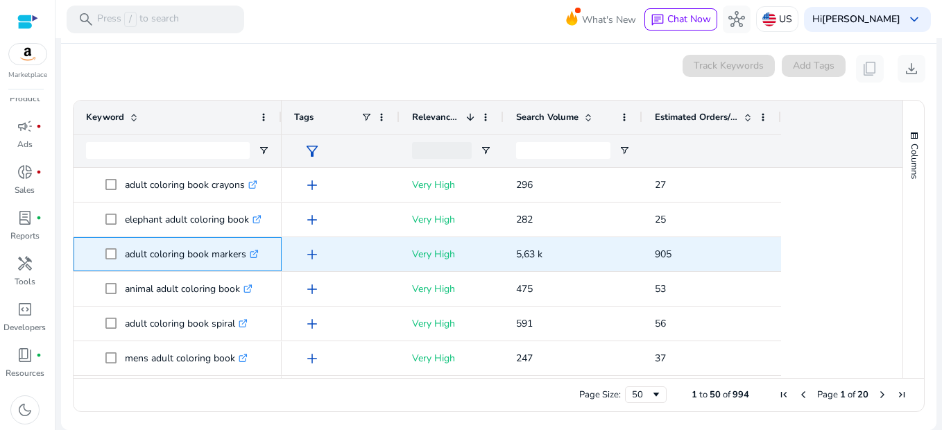
drag, startPoint x: 123, startPoint y: 252, endPoint x: 251, endPoint y: 261, distance: 128.5
click at [251, 261] on span "adult coloring book markers .st0{fill:#2c8af8}" at bounding box center [187, 254] width 164 height 28
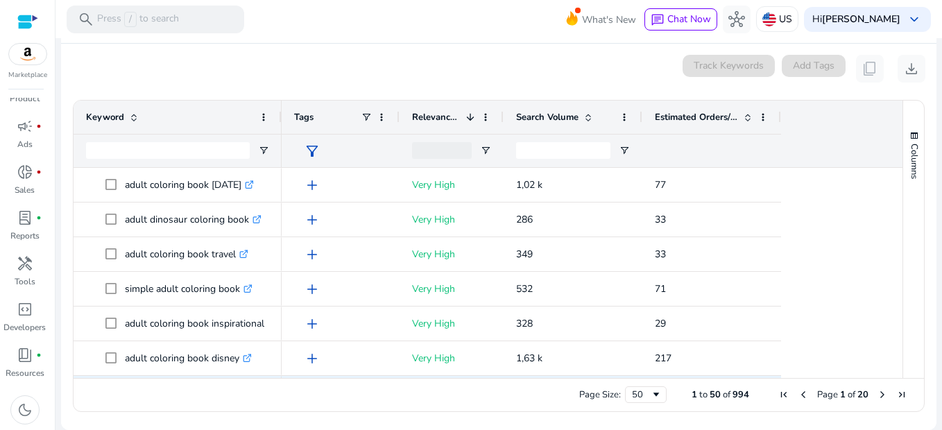
scroll to position [1109, 0]
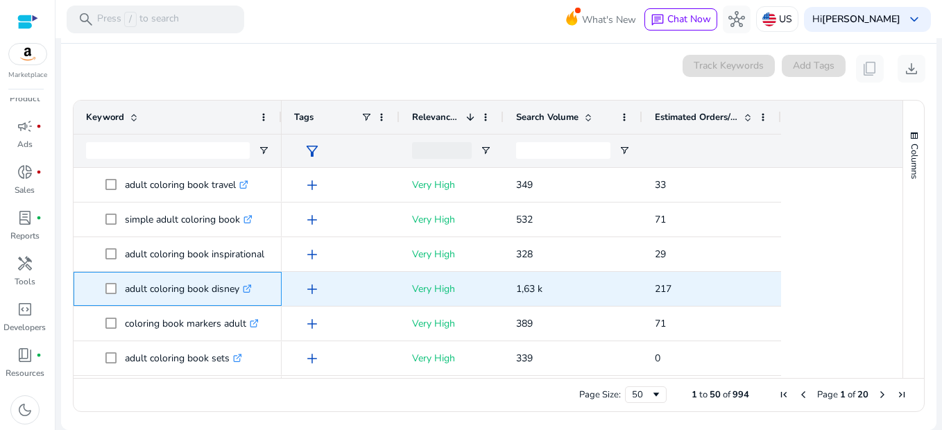
drag, startPoint x: 123, startPoint y: 285, endPoint x: 237, endPoint y: 291, distance: 114.5
click at [237, 291] on span "adult coloring book disney .st0{fill:#2c8af8}" at bounding box center [187, 289] width 164 height 28
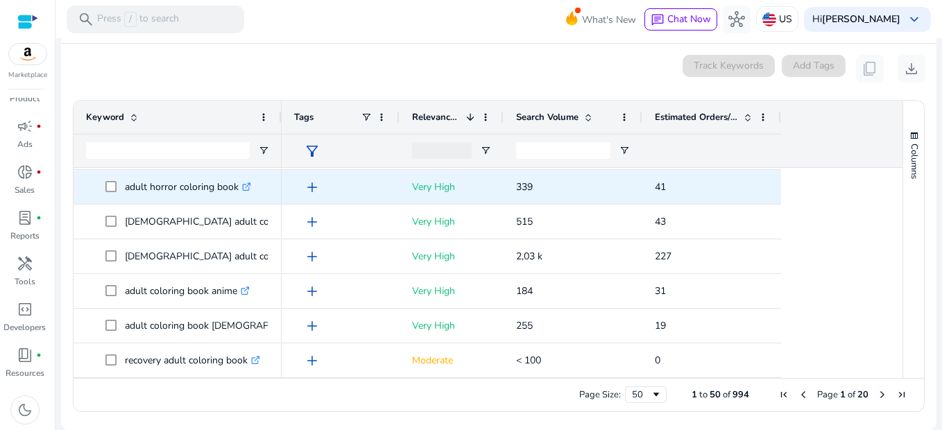
scroll to position [1523, 0]
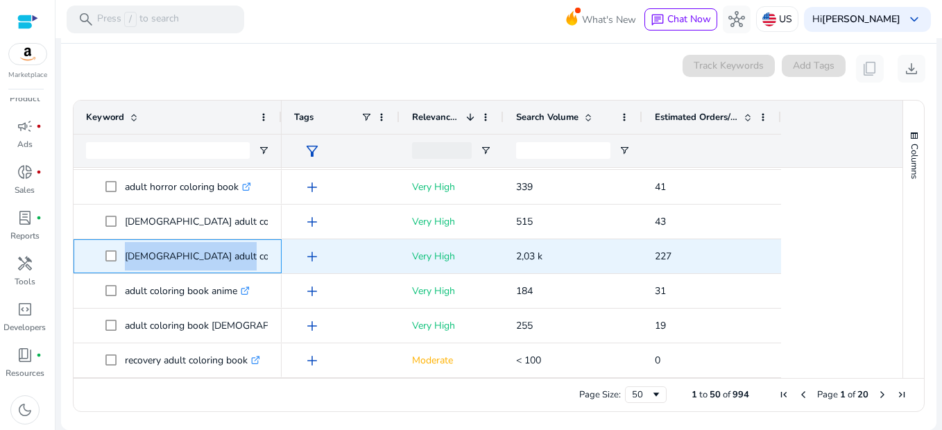
drag, startPoint x: 123, startPoint y: 254, endPoint x: 226, endPoint y: 257, distance: 103.3
click at [226, 257] on span "gay adult coloring book .st0{fill:#2c8af8}" at bounding box center [187, 256] width 164 height 28
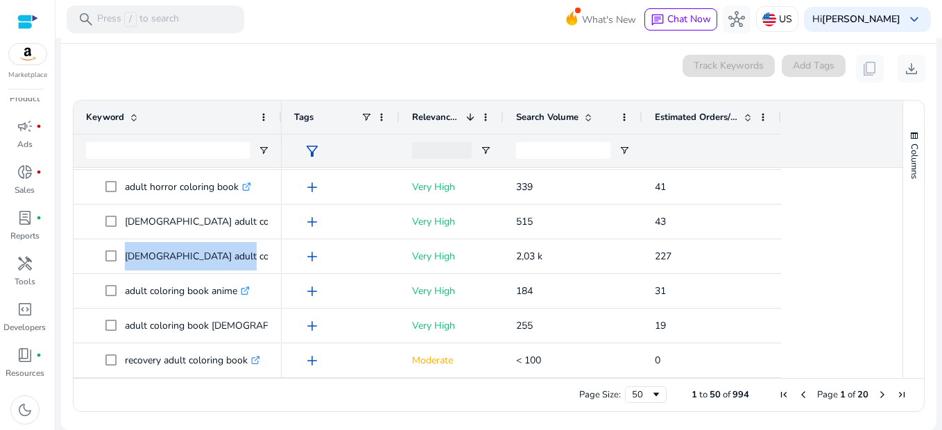
click at [877, 392] on span "Next Page" at bounding box center [881, 394] width 11 height 11
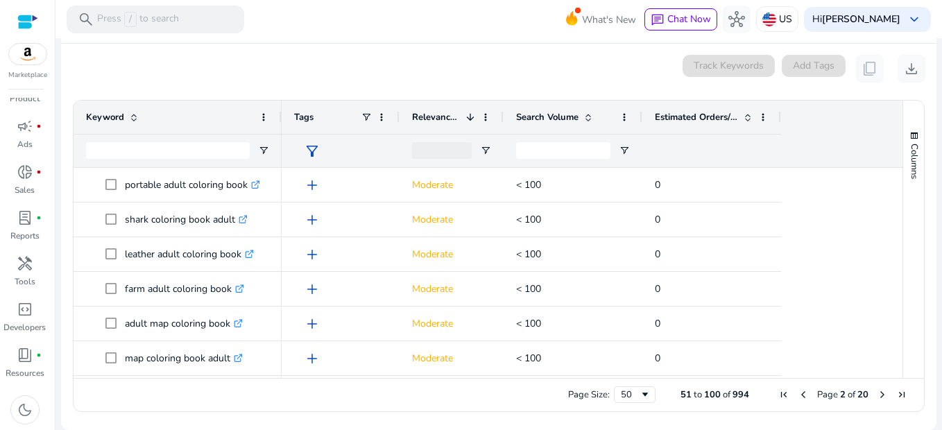
scroll to position [0, 0]
click at [778, 395] on span "First Page" at bounding box center [783, 394] width 11 height 11
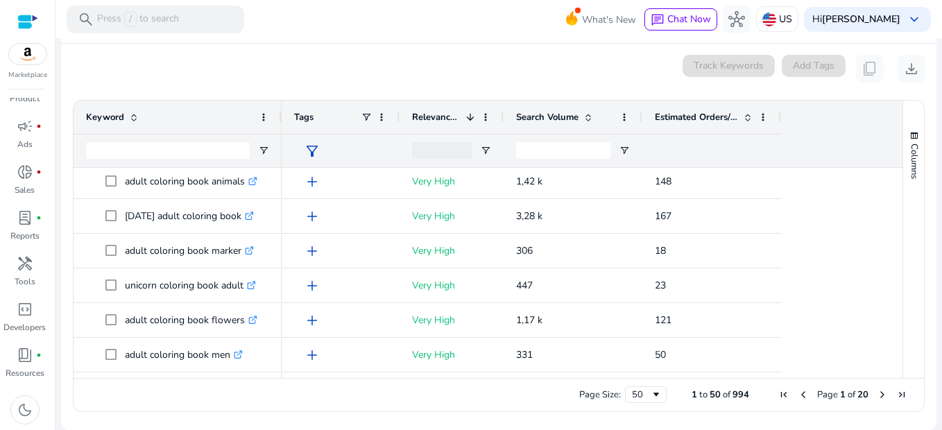
scroll to position [441, 0]
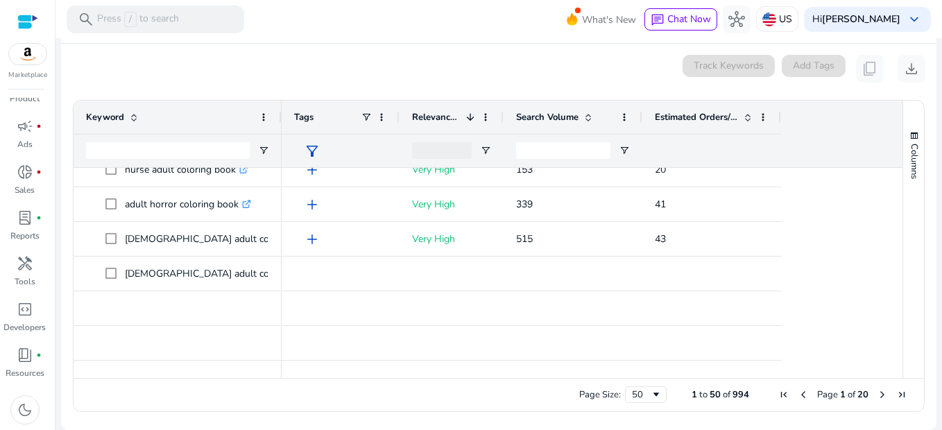
scroll to position [1523, 0]
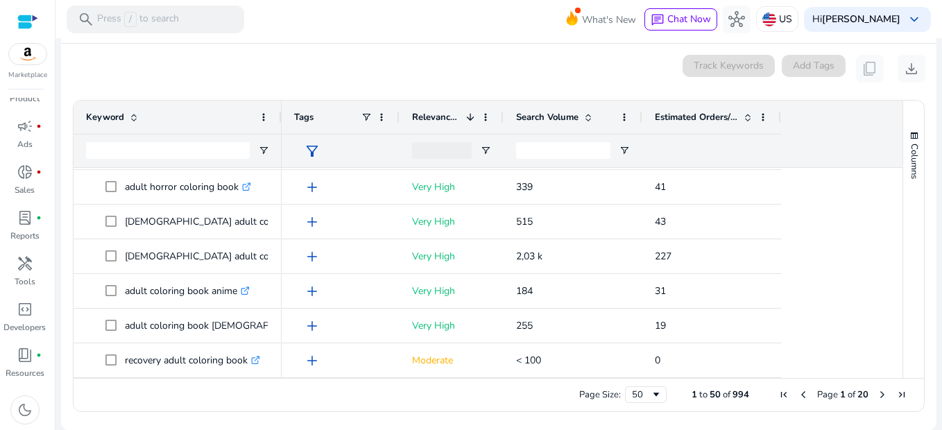
click at [876, 393] on span "Next Page" at bounding box center [881, 394] width 11 height 11
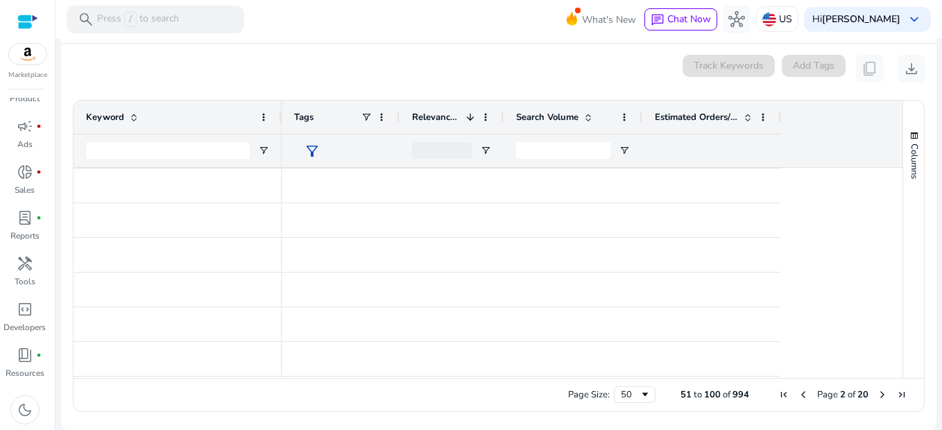
scroll to position [0, 0]
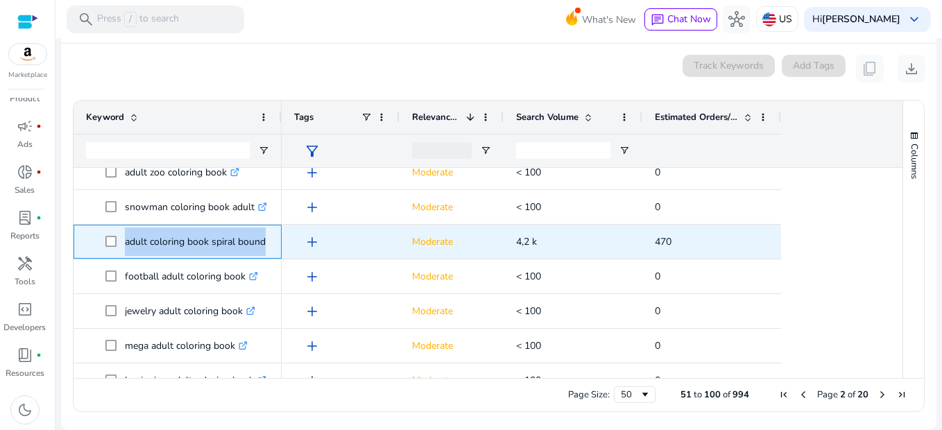
drag, startPoint x: 120, startPoint y: 240, endPoint x: 272, endPoint y: 245, distance: 151.9
click at [272, 245] on div "adult coloring book spiral bound .st0{fill:#2c8af8}" at bounding box center [177, 242] width 208 height 34
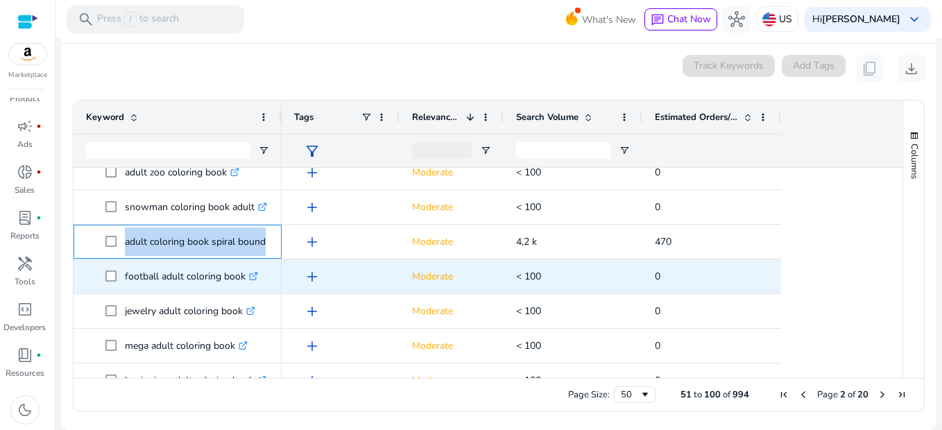
copy span "adult coloring book spiral bound .st0{fill:#2c8af8}"
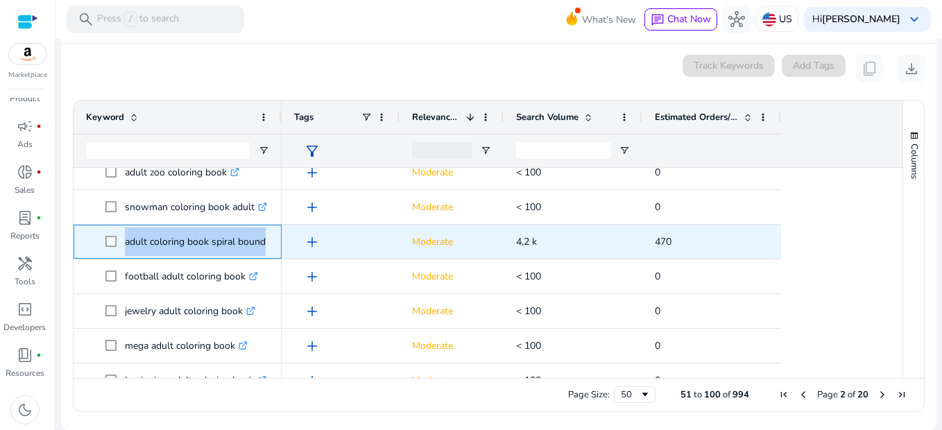
click at [118, 232] on span at bounding box center [114, 241] width 19 height 28
drag, startPoint x: 125, startPoint y: 234, endPoint x: 267, endPoint y: 248, distance: 142.1
click at [267, 248] on p "adult coloring book spiral bound .st0{fill:#2c8af8}" at bounding box center [201, 241] width 153 height 28
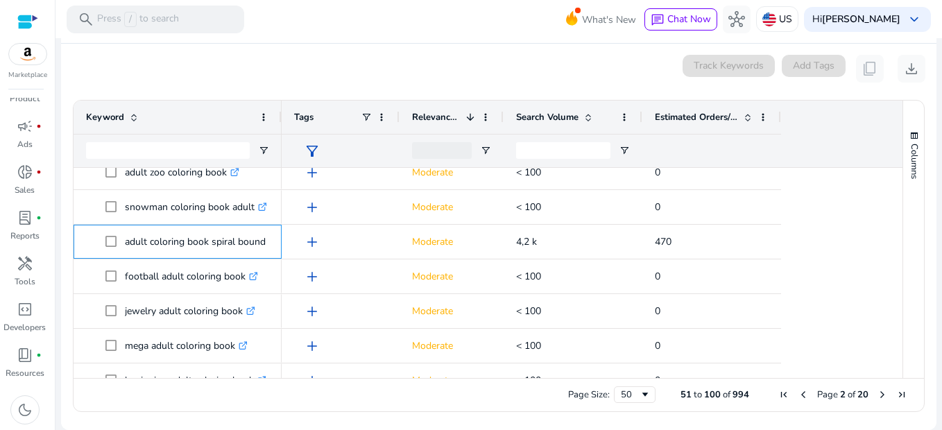
copy p "adult coloring book spiral bound"
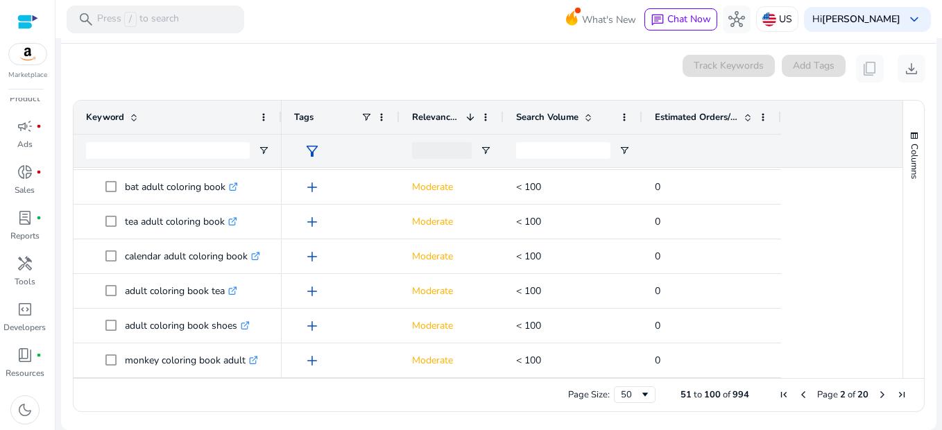
scroll to position [1523, 0]
click at [876, 395] on span "Next Page" at bounding box center [881, 394] width 11 height 11
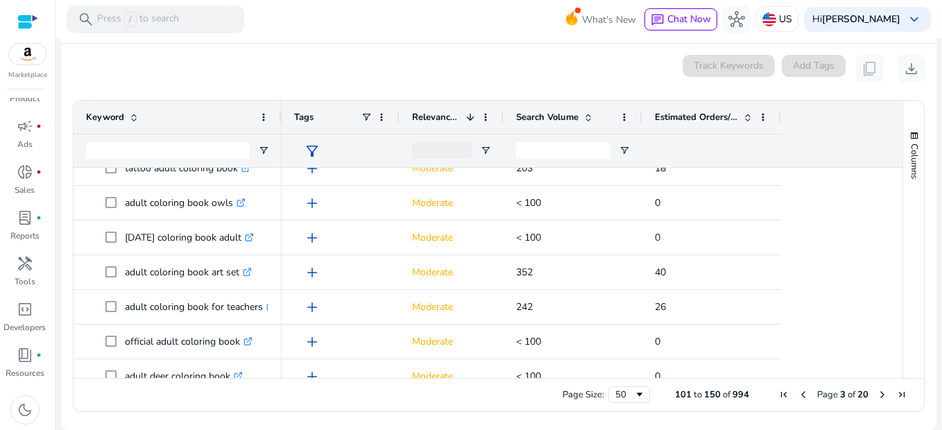
scroll to position [693, 0]
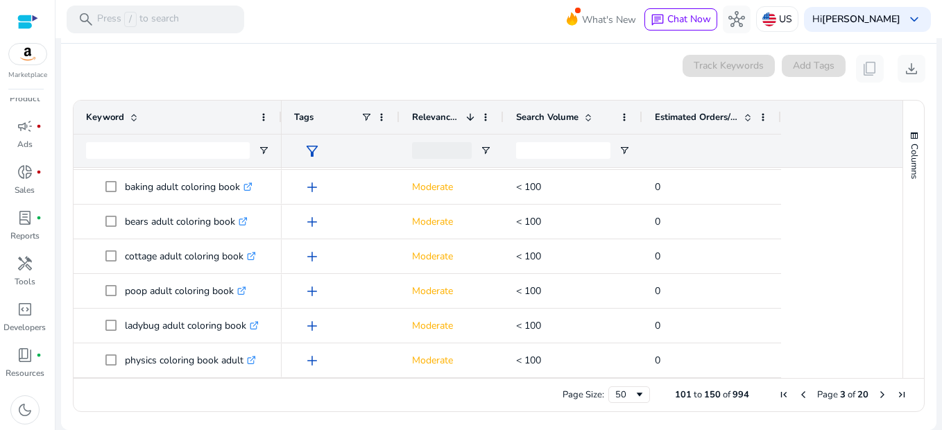
click at [877, 392] on span "Next Page" at bounding box center [881, 394] width 11 height 11
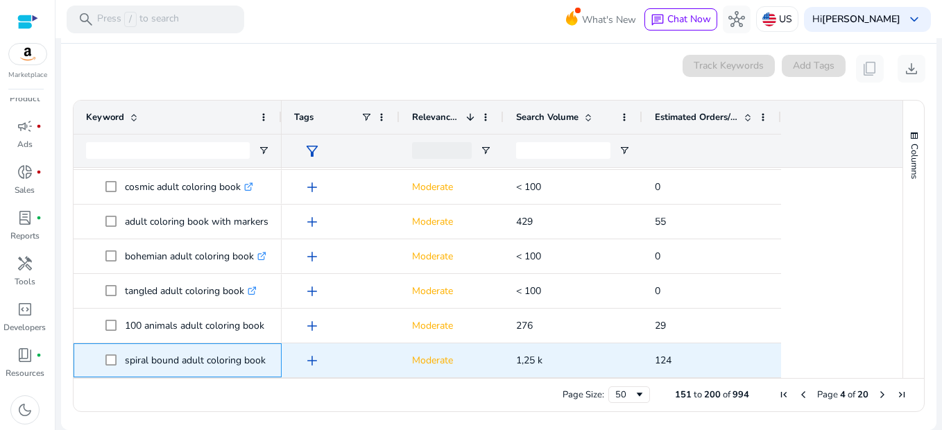
drag, startPoint x: 267, startPoint y: 358, endPoint x: 118, endPoint y: 355, distance: 149.1
click at [118, 355] on span "spiral bound adult coloring book .st0{fill:#2c8af8}" at bounding box center [187, 360] width 164 height 28
copy span "spiral bound adult coloring book"
